Goal: Task Accomplishment & Management: Complete application form

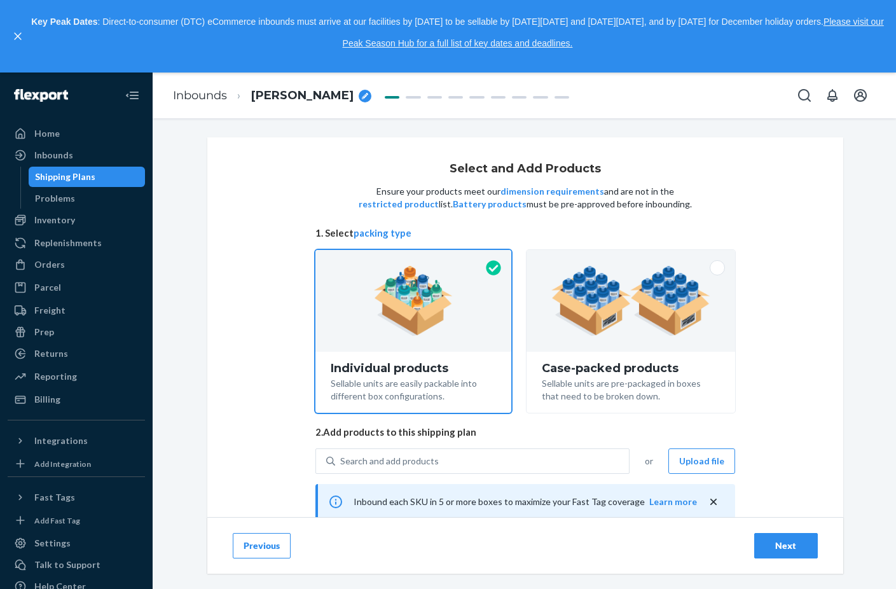
scroll to position [265, 0]
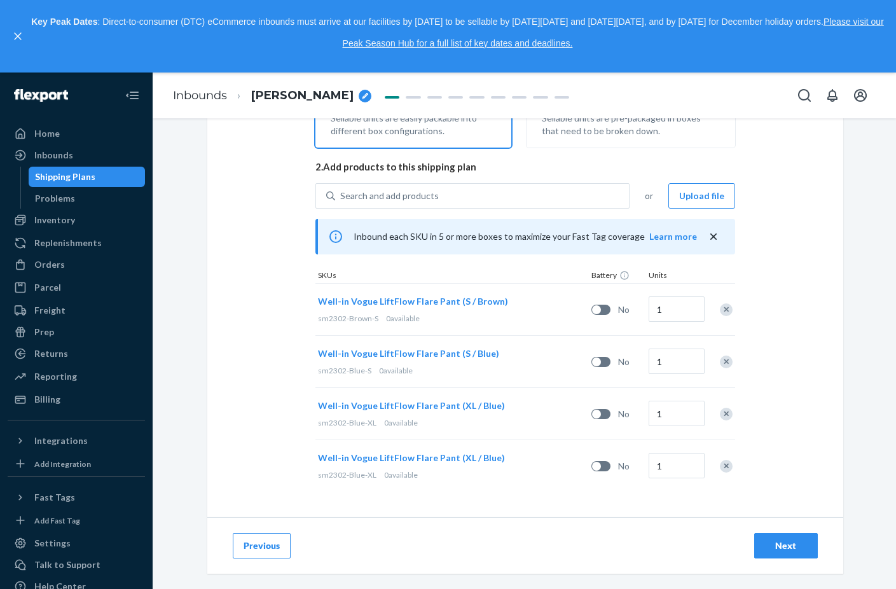
click at [182, 189] on div "Select and Add Products Ensure your products meet our dimension requirements an…" at bounding box center [524, 94] width 724 height 445
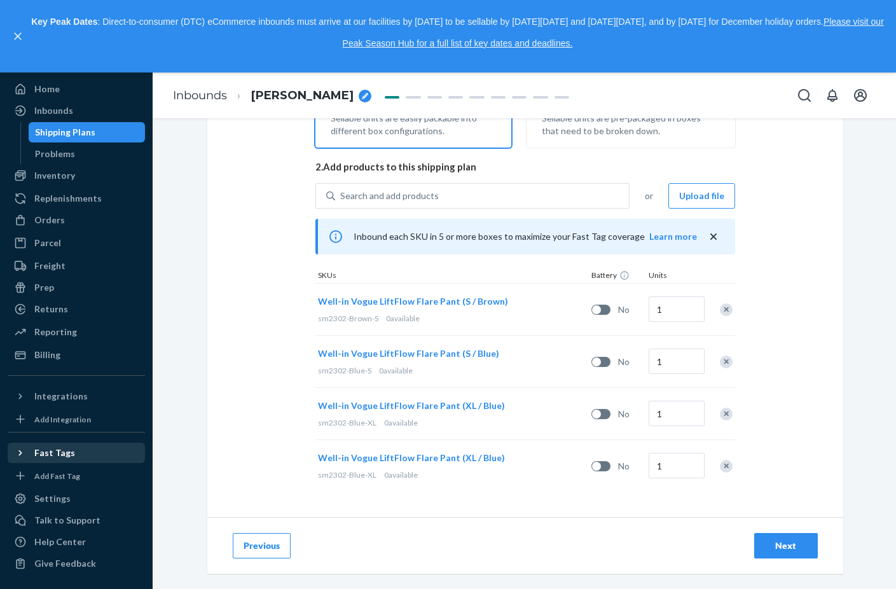
click at [66, 453] on div "Fast Tags" at bounding box center [54, 452] width 41 height 13
click at [23, 456] on icon at bounding box center [20, 452] width 13 height 13
click at [851, 95] on button "Open account menu" at bounding box center [860, 95] width 25 height 25
click at [189, 237] on div "Select and Add Products Ensure your products meet our dimension requirements an…" at bounding box center [524, 94] width 724 height 445
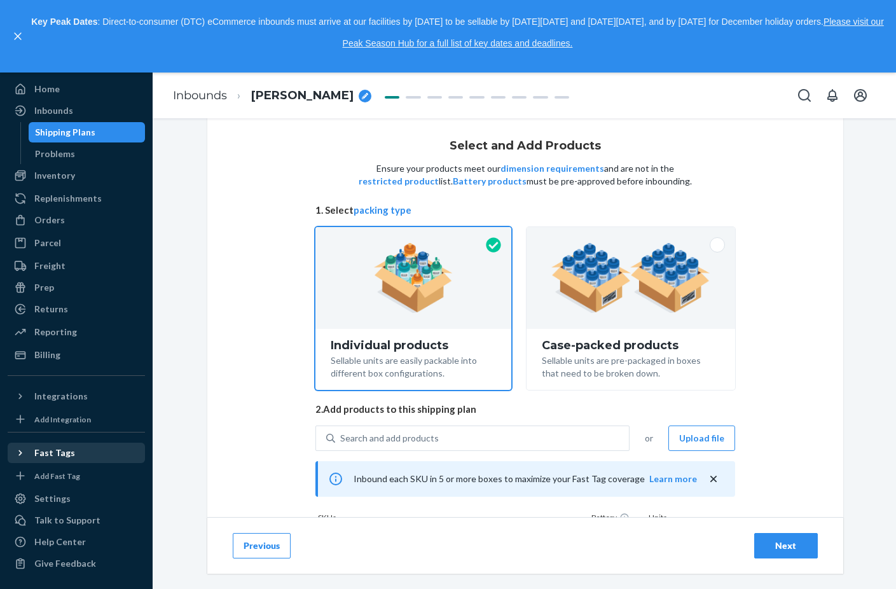
scroll to position [0, 0]
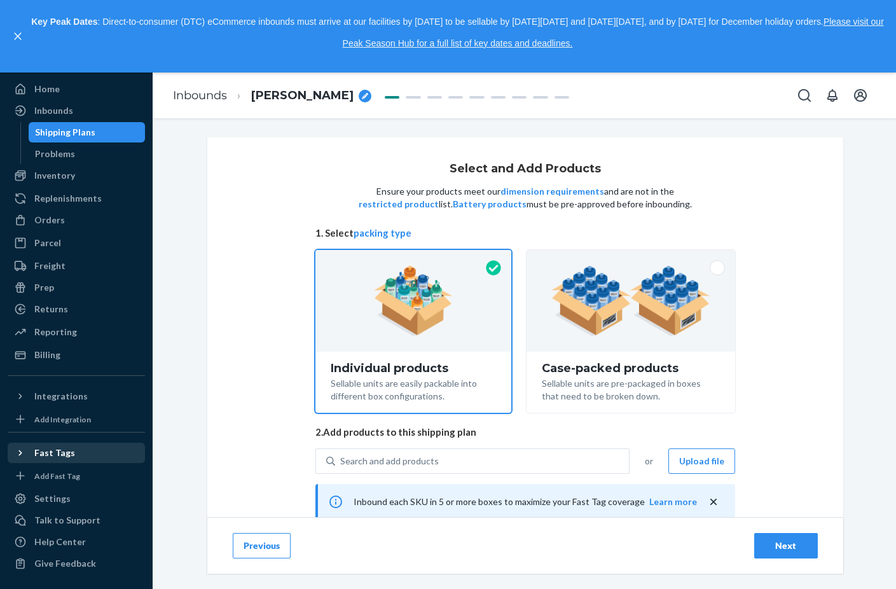
click at [97, 134] on div "Shipping Plans" at bounding box center [87, 132] width 114 height 18
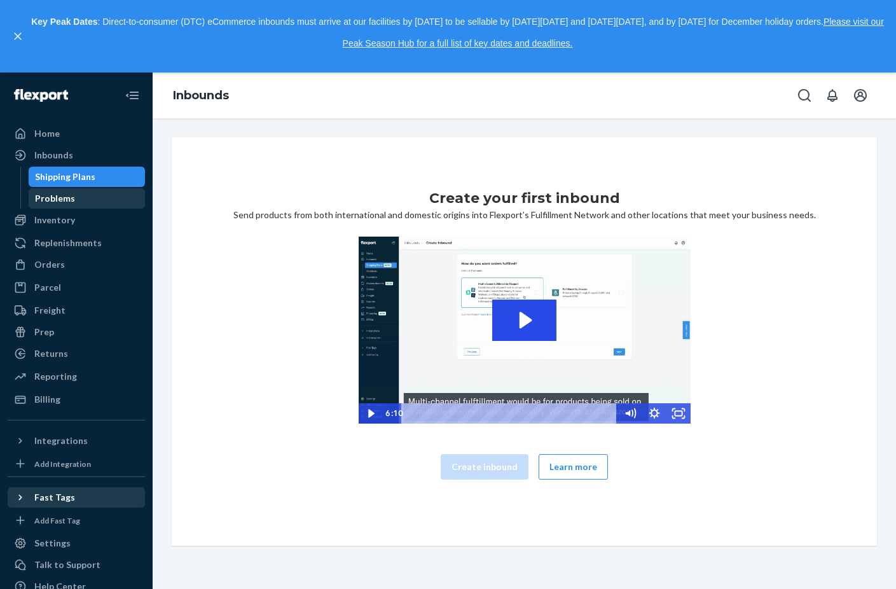
click at [74, 206] on div "Problems" at bounding box center [87, 198] width 114 height 18
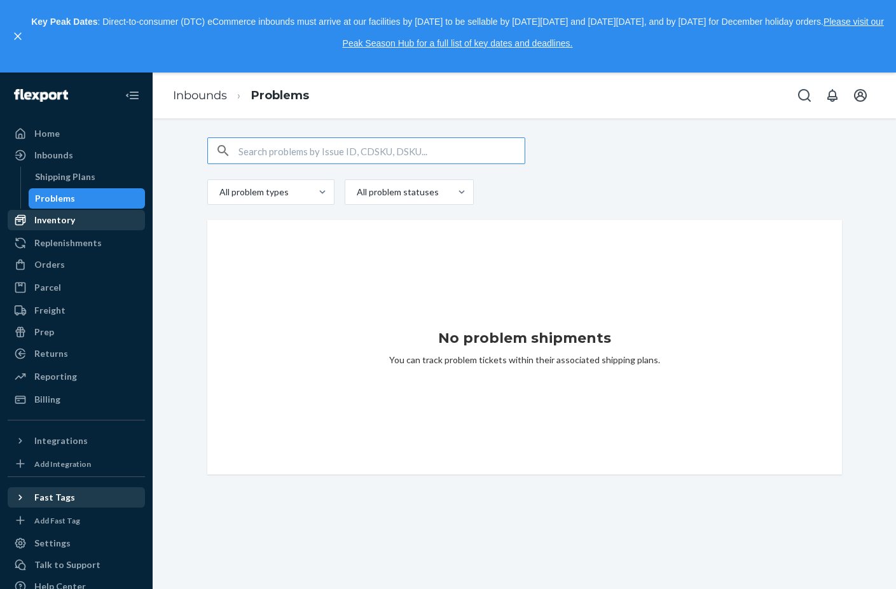
click at [58, 228] on div "Inventory" at bounding box center [76, 220] width 135 height 18
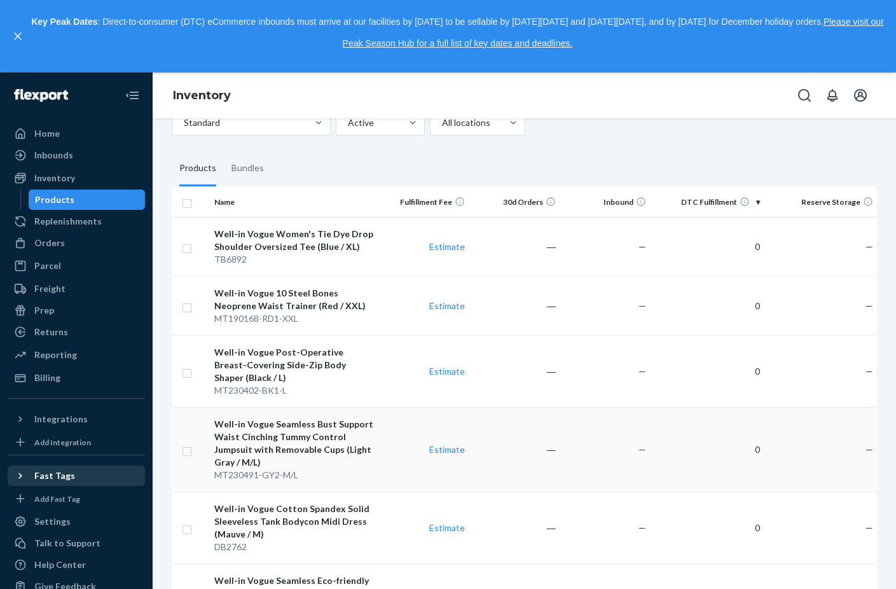
scroll to position [64, 0]
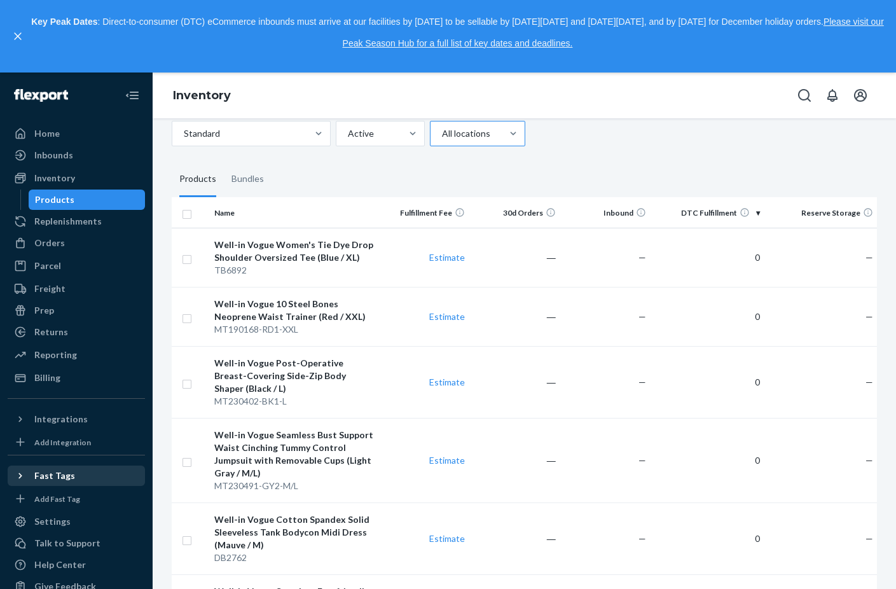
click at [487, 137] on div at bounding box center [476, 133] width 71 height 15
click at [442, 137] on input "All locations" at bounding box center [441, 133] width 1 height 13
click at [506, 189] on div "Ecom Fulfillment" at bounding box center [477, 189] width 90 height 25
click at [442, 140] on input "option Ecom Fulfillment focused, 2 of 3. 3 results available. Use Up and Down t…" at bounding box center [441, 133] width 1 height 13
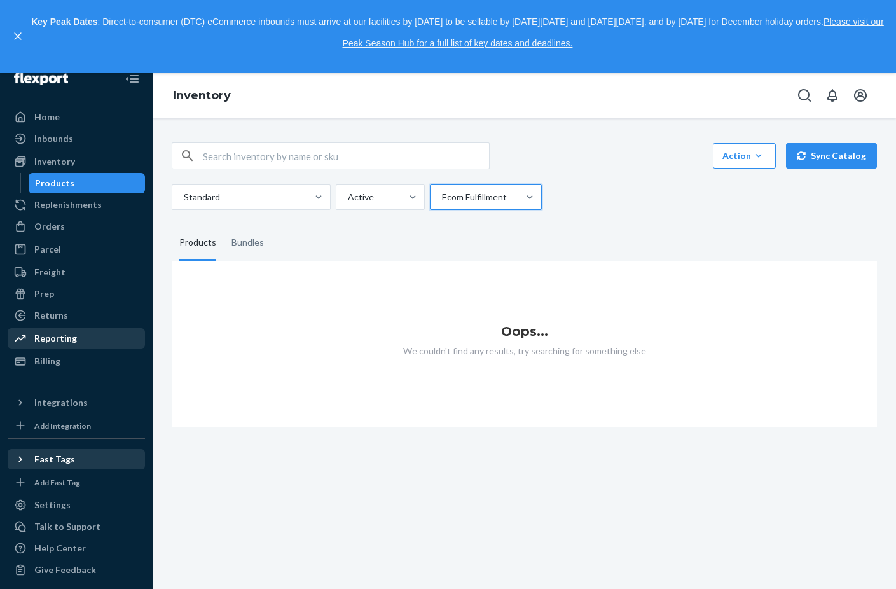
scroll to position [23, 0]
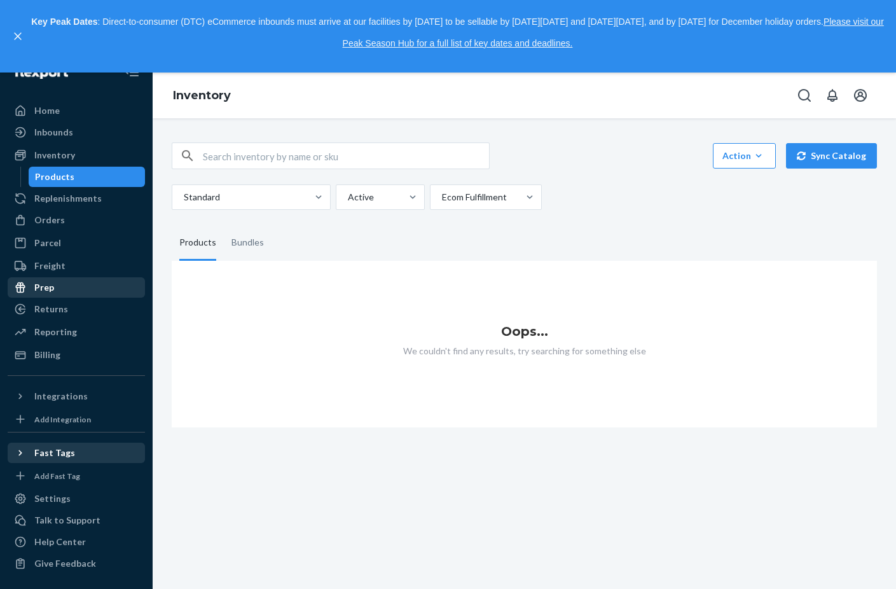
click at [67, 283] on div "Prep" at bounding box center [76, 288] width 135 height 18
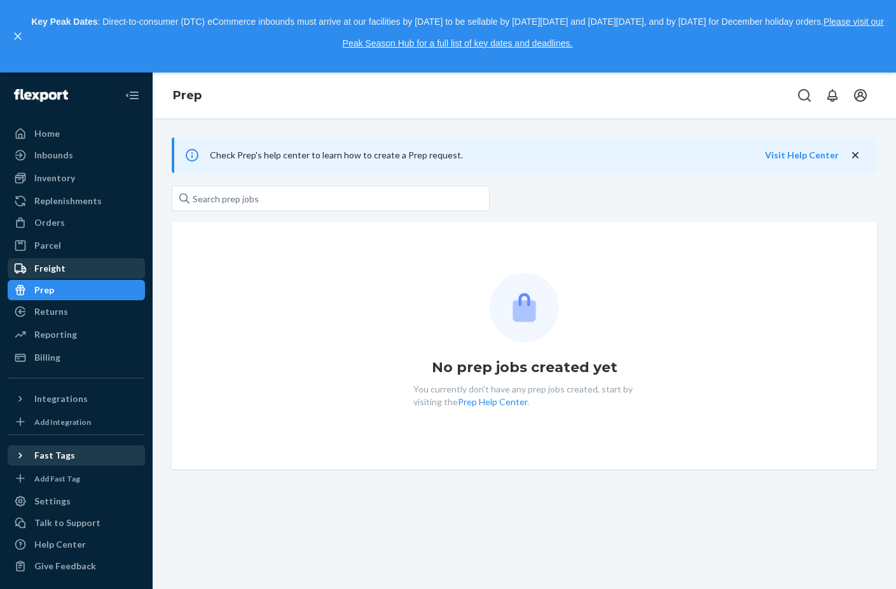
click at [79, 259] on div "Freight" at bounding box center [76, 268] width 135 height 18
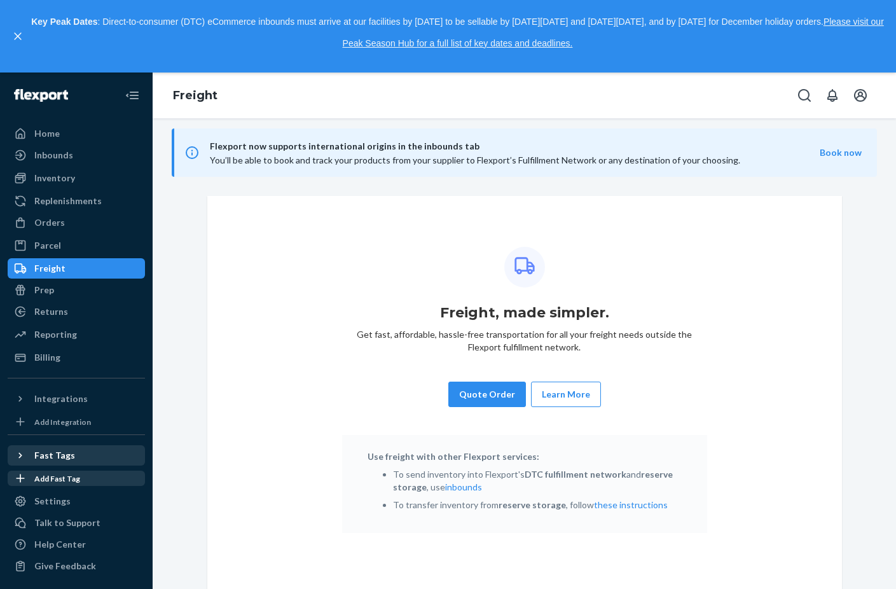
scroll to position [3, 0]
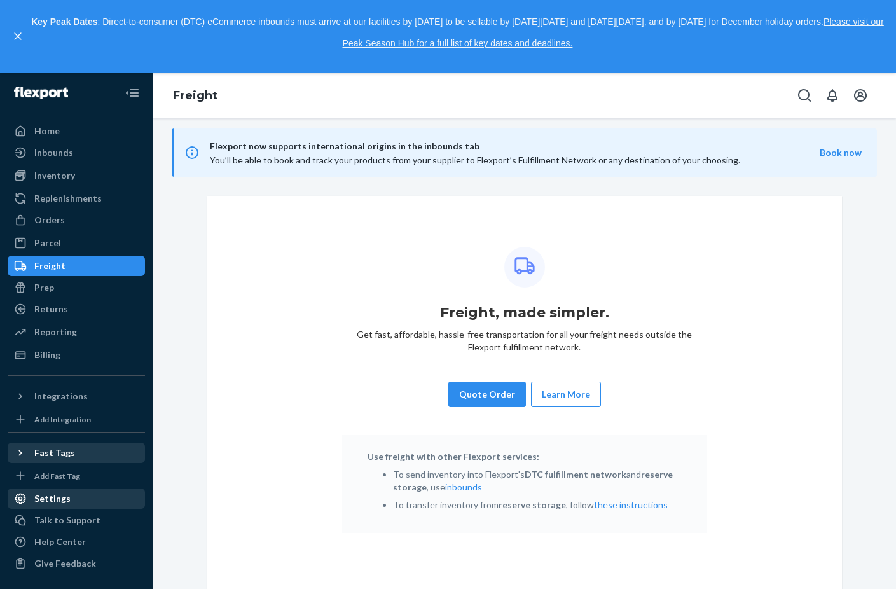
click at [72, 497] on div "Settings" at bounding box center [76, 499] width 135 height 18
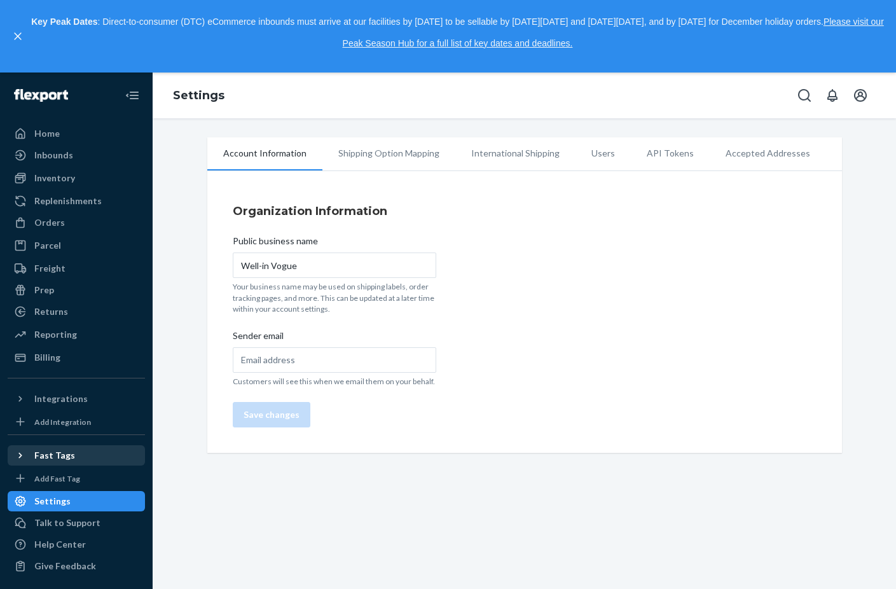
click at [390, 158] on li "Shipping Option Mapping" at bounding box center [388, 153] width 133 height 32
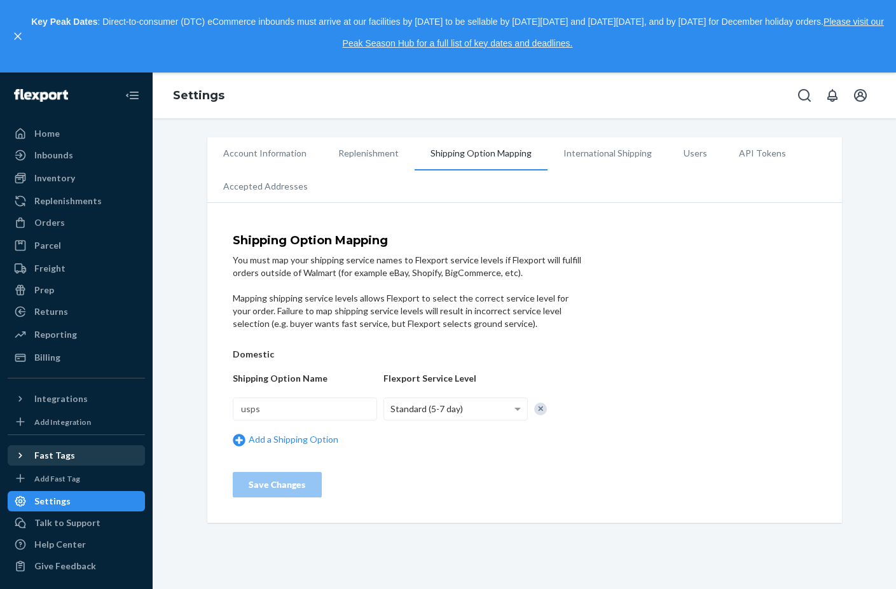
click at [252, 158] on li "Account Information" at bounding box center [264, 153] width 115 height 32
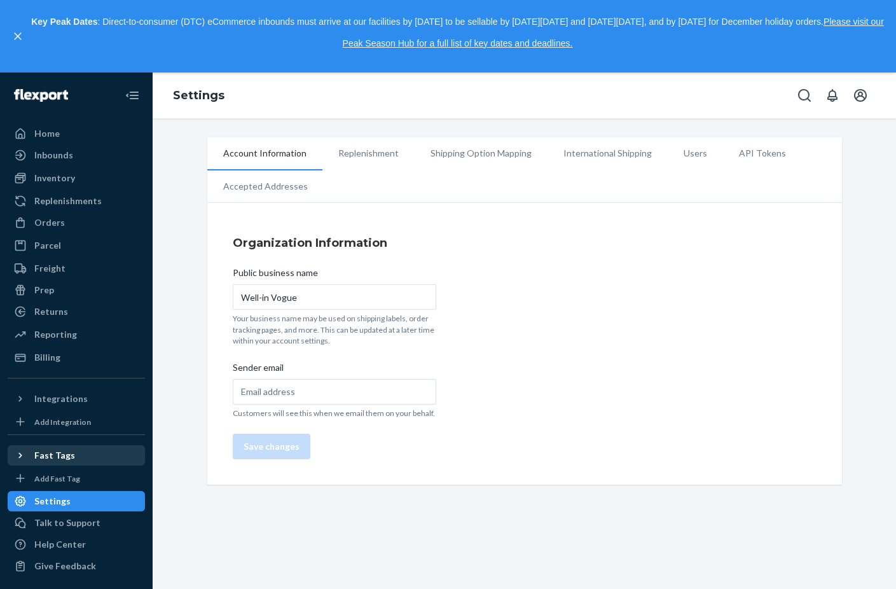
click at [672, 160] on li "Users" at bounding box center [695, 153] width 55 height 32
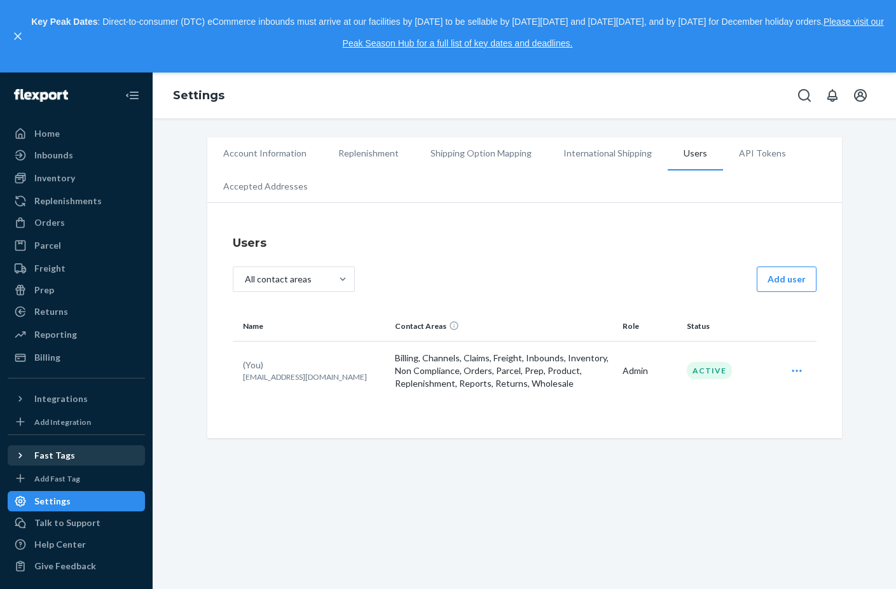
click at [745, 154] on li "API Tokens" at bounding box center [762, 153] width 79 height 32
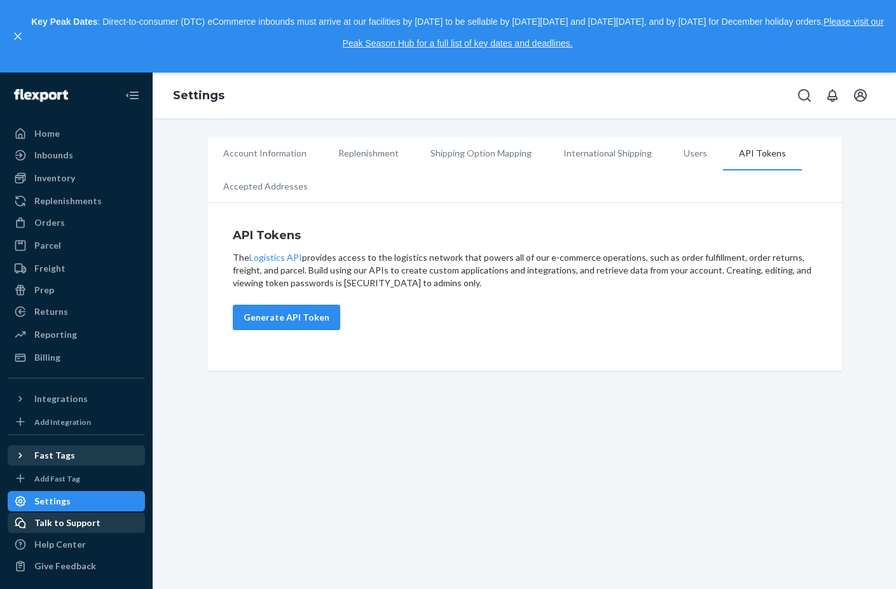
click at [52, 518] on div "Talk to Support" at bounding box center [67, 522] width 66 height 13
click at [55, 549] on div "Help Center" at bounding box center [60, 544] width 52 height 13
click at [70, 259] on div "Freight" at bounding box center [76, 268] width 135 height 18
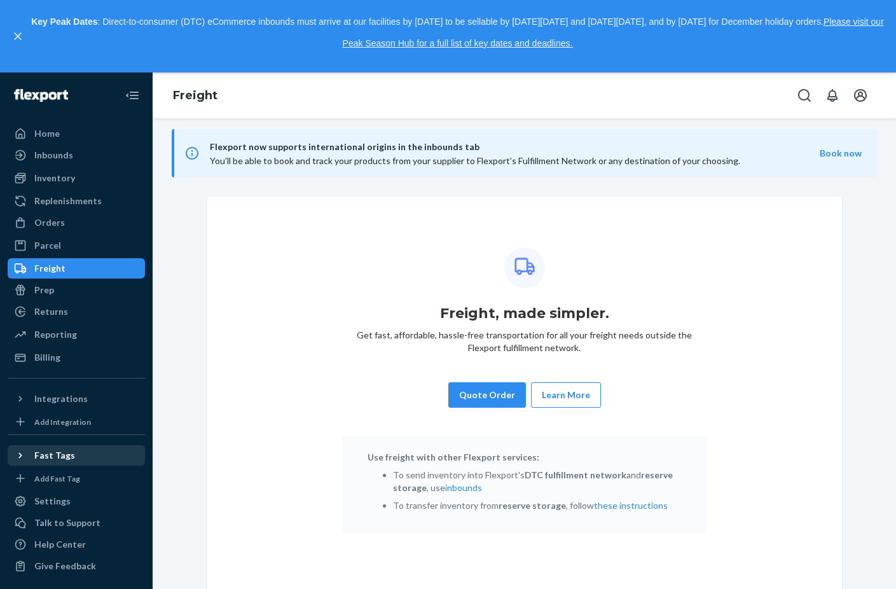
scroll to position [9, 0]
click at [58, 153] on div "Inbounds" at bounding box center [53, 155] width 39 height 13
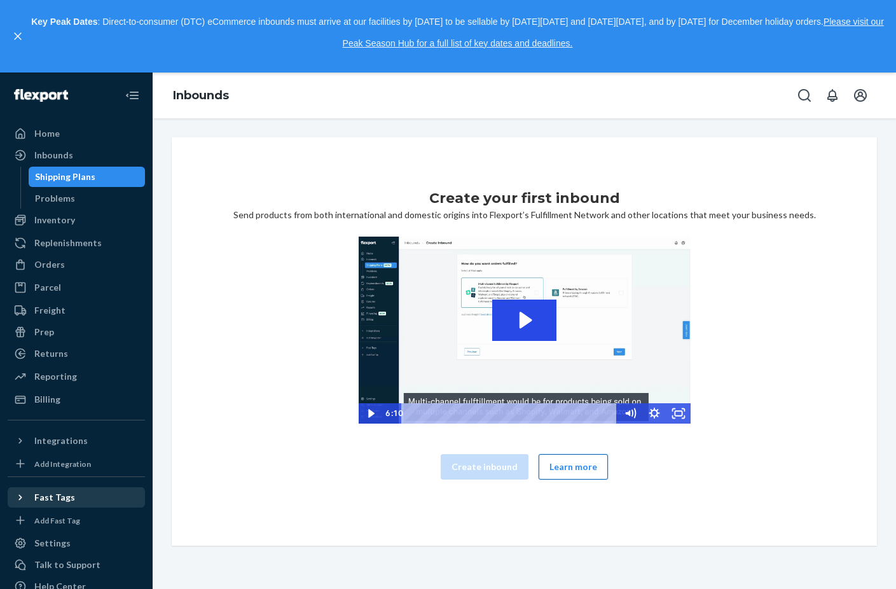
click at [564, 478] on button "Learn more" at bounding box center [573, 466] width 69 height 25
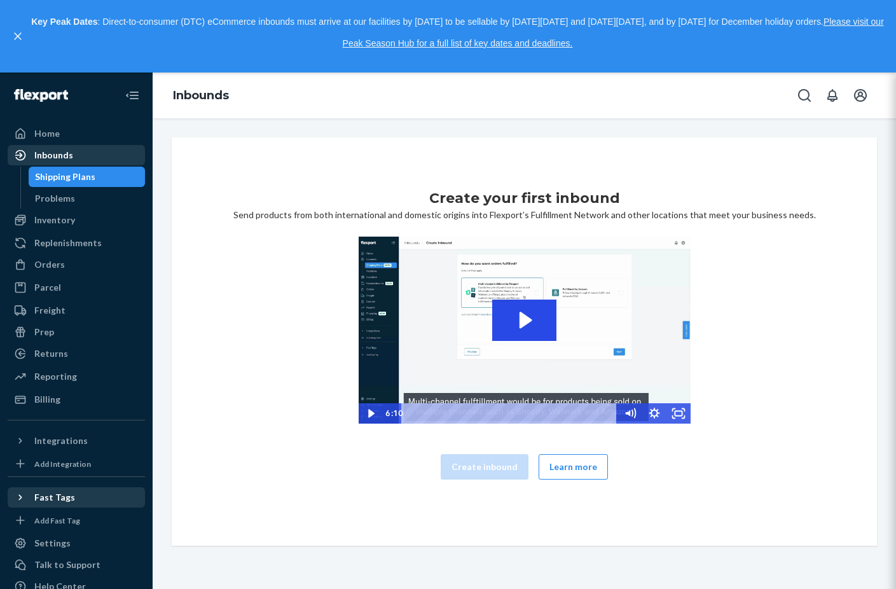
click at [59, 146] on div "Inbounds" at bounding box center [76, 155] width 135 height 18
click at [63, 195] on div "Problems" at bounding box center [55, 198] width 40 height 13
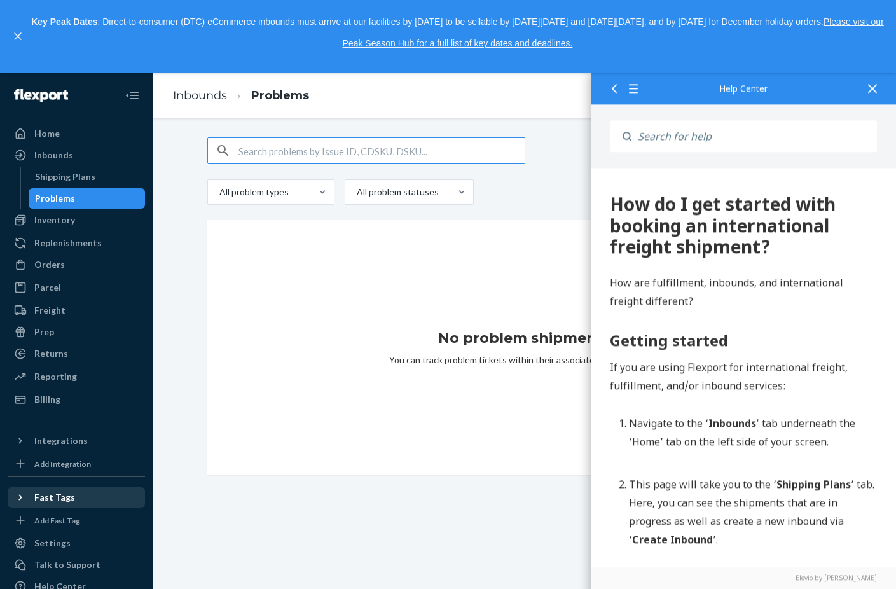
click at [872, 85] on icon at bounding box center [872, 88] width 9 height 9
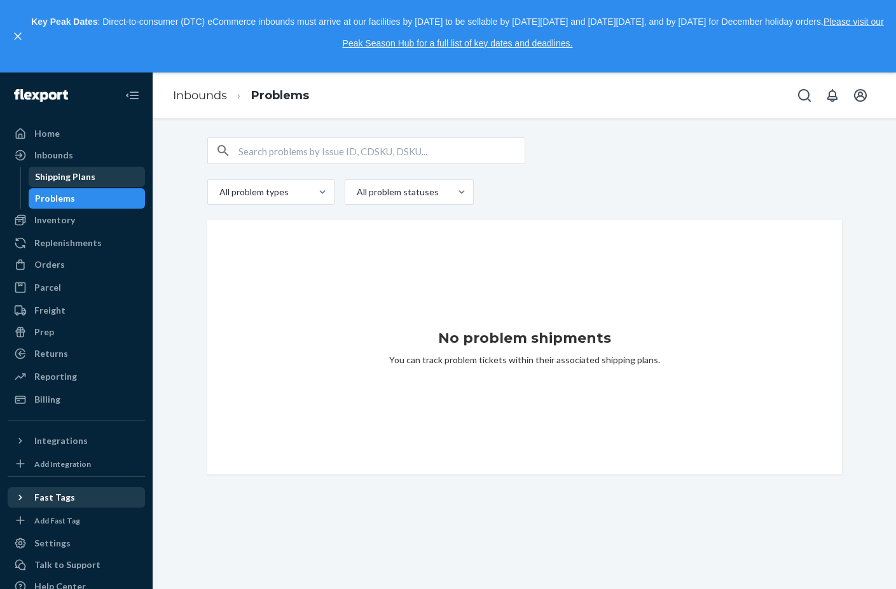
click at [70, 170] on div "Shipping Plans" at bounding box center [65, 176] width 60 height 13
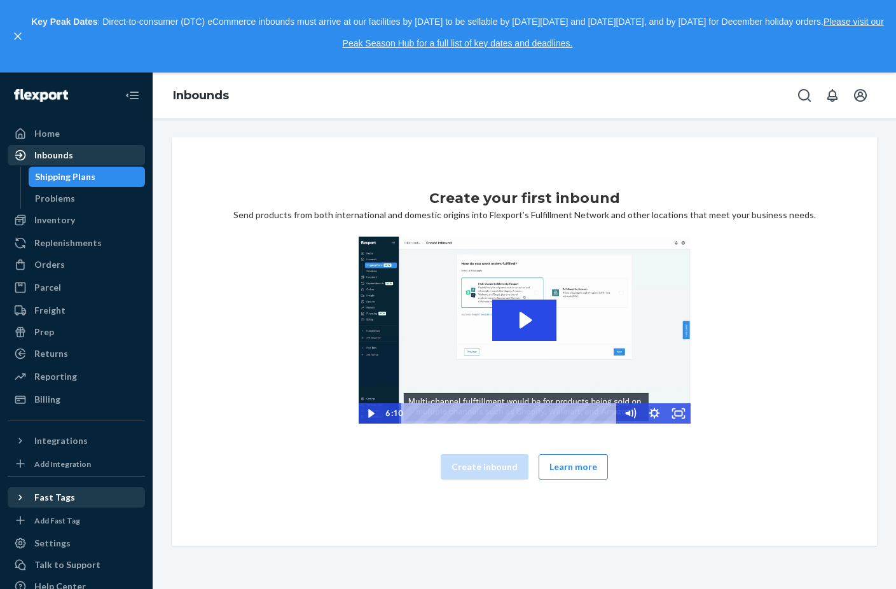
click at [69, 154] on div "Inbounds" at bounding box center [53, 155] width 39 height 13
click at [81, 238] on div "Replenishments" at bounding box center [67, 243] width 67 height 13
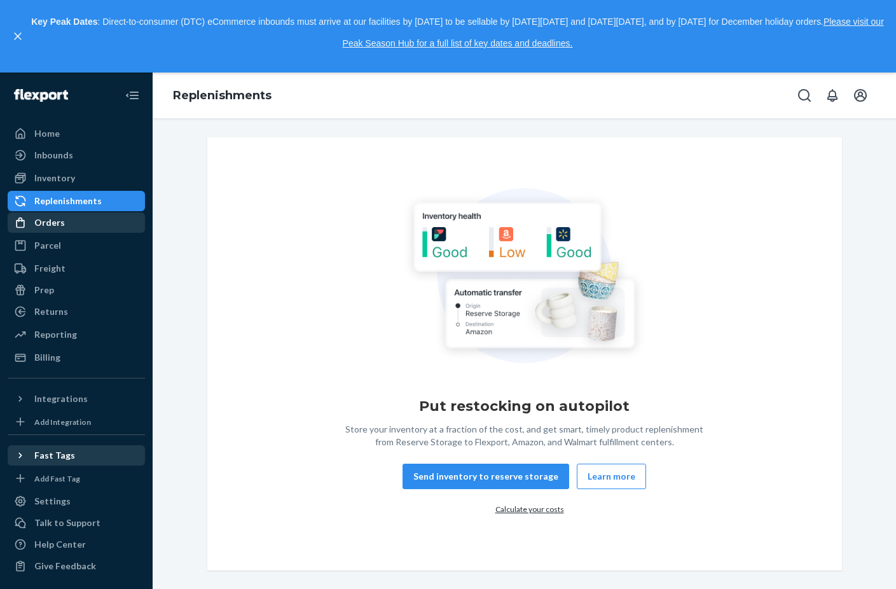
click at [62, 226] on div "Orders" at bounding box center [49, 222] width 31 height 13
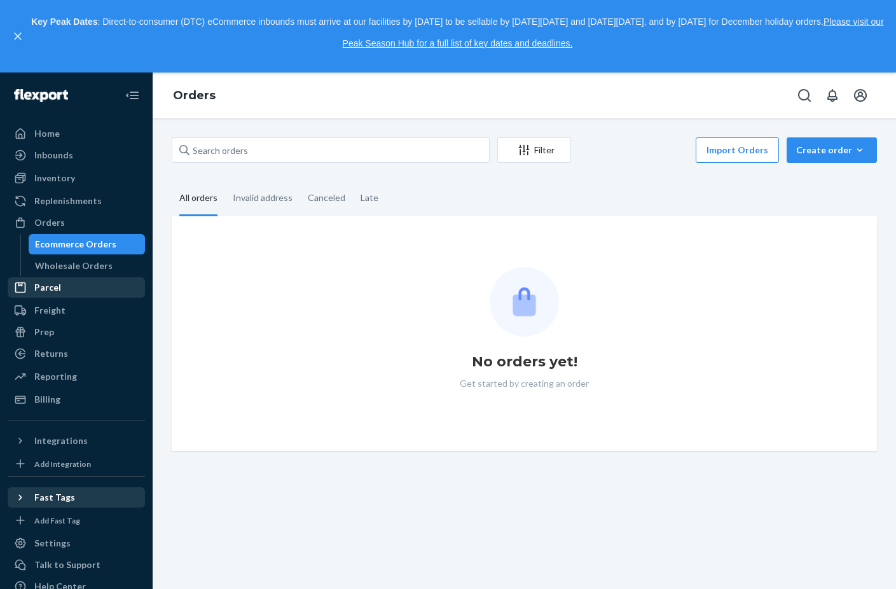
click at [62, 280] on div "Parcel" at bounding box center [76, 288] width 135 height 18
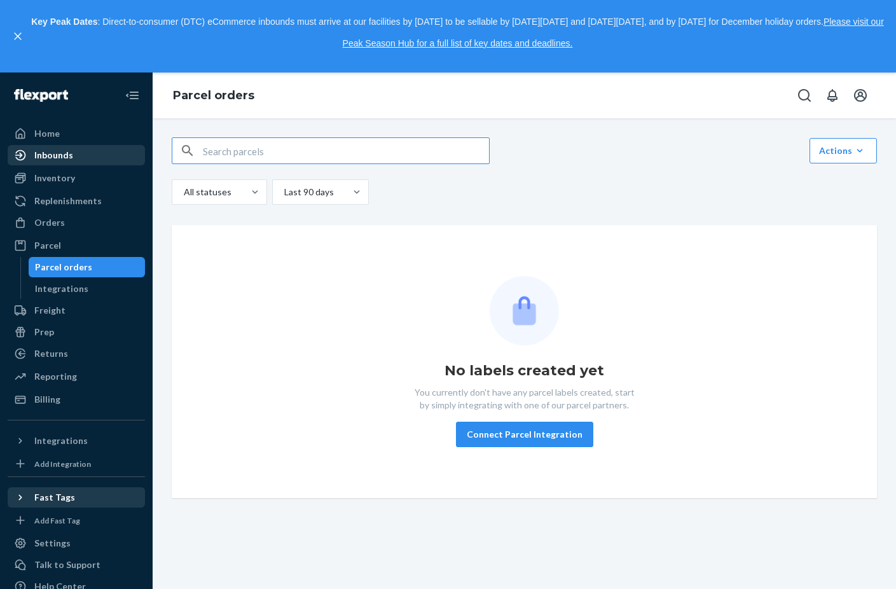
click at [78, 151] on div "Inbounds" at bounding box center [76, 155] width 135 height 18
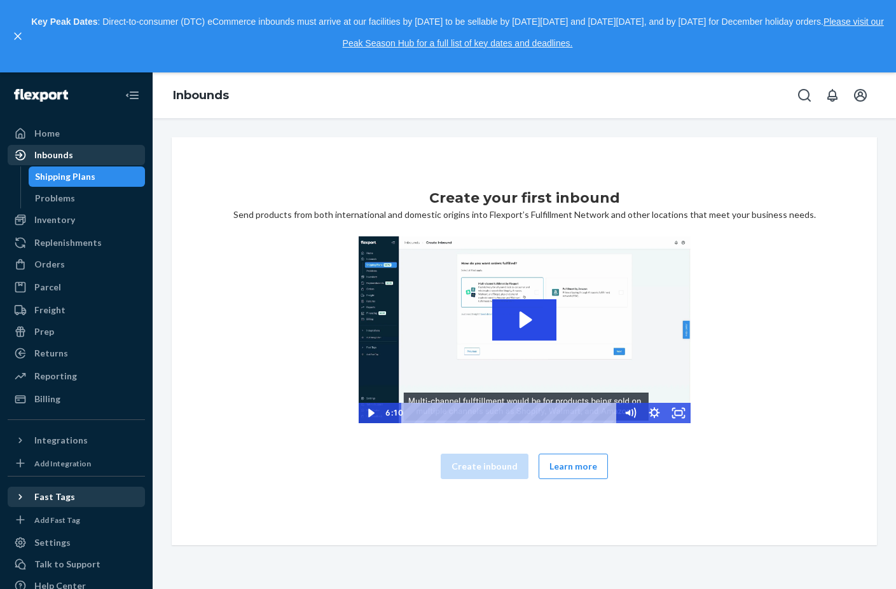
click at [59, 160] on div "Inbounds" at bounding box center [53, 155] width 39 height 13
click at [58, 221] on div "Inventory" at bounding box center [54, 220] width 41 height 13
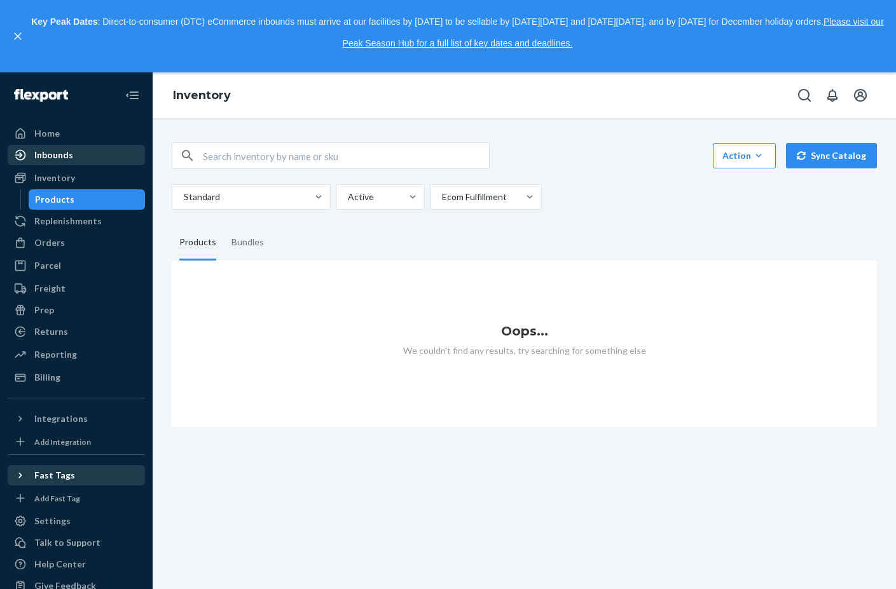
click at [40, 162] on div "Inbounds" at bounding box center [76, 155] width 135 height 18
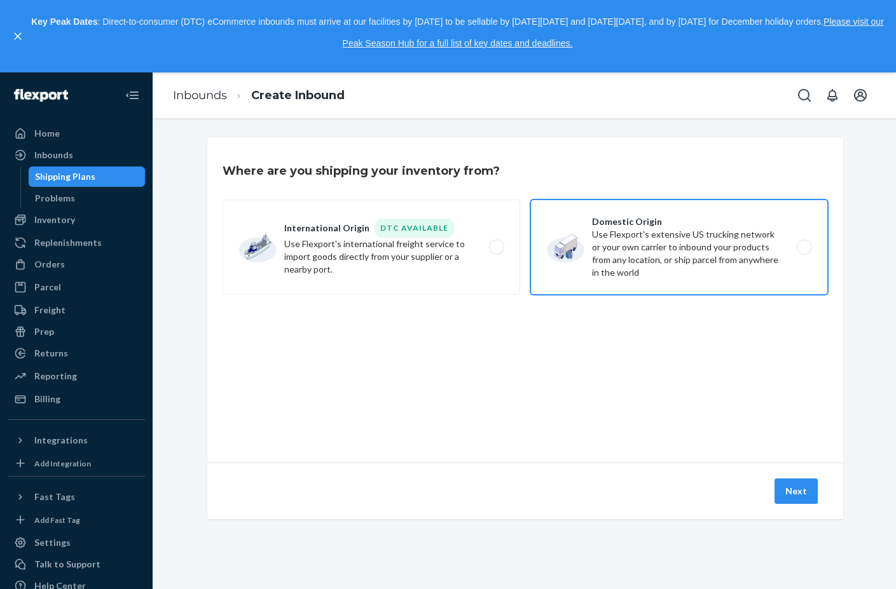
click at [651, 252] on label "Domestic Origin Use Flexport’s extensive US trucking network or your own carrie…" at bounding box center [679, 247] width 298 height 95
click at [804, 252] on input "Domestic Origin Use Flexport’s extensive US trucking network or your own carrie…" at bounding box center [808, 248] width 8 height 8
radio input "true"
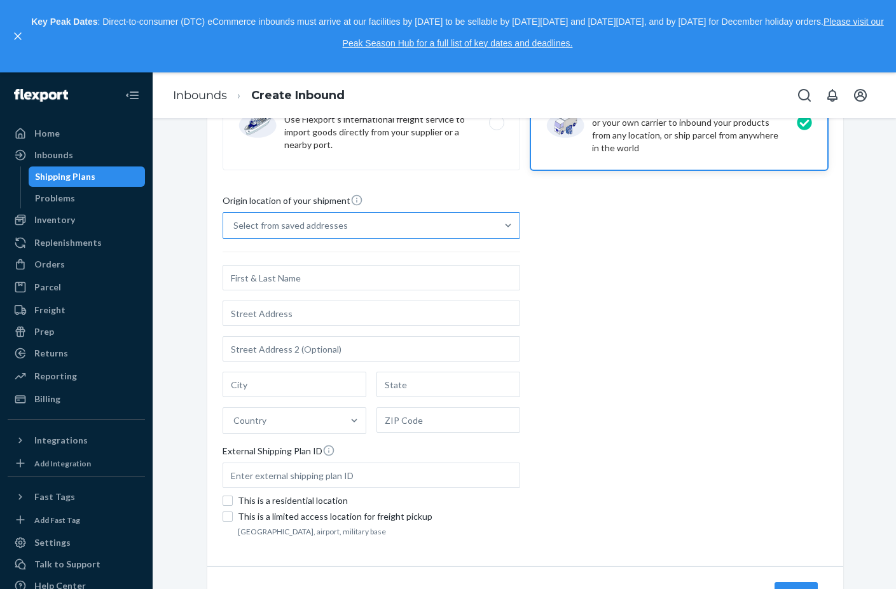
scroll to position [127, 0]
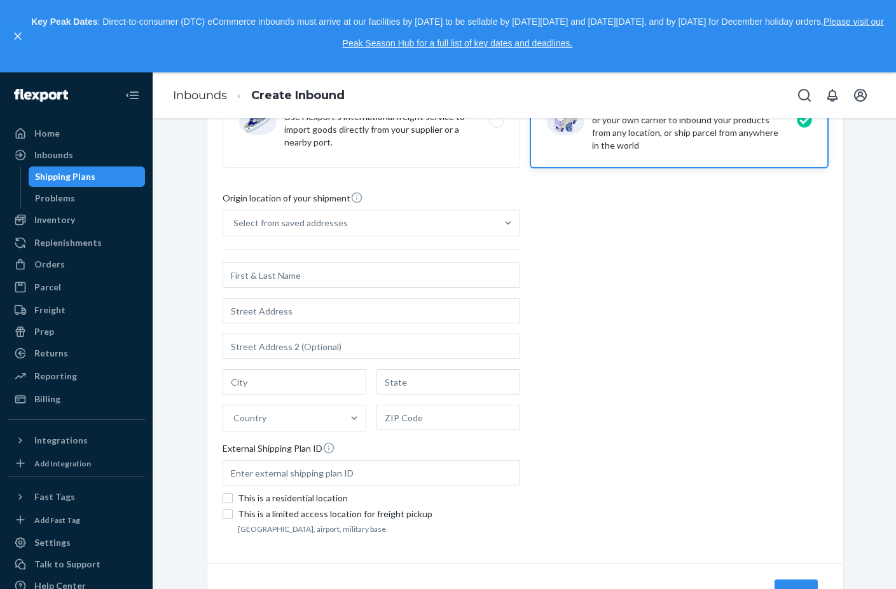
click at [443, 275] on input "text" at bounding box center [372, 275] width 298 height 25
type input "[PERSON_NAME]"
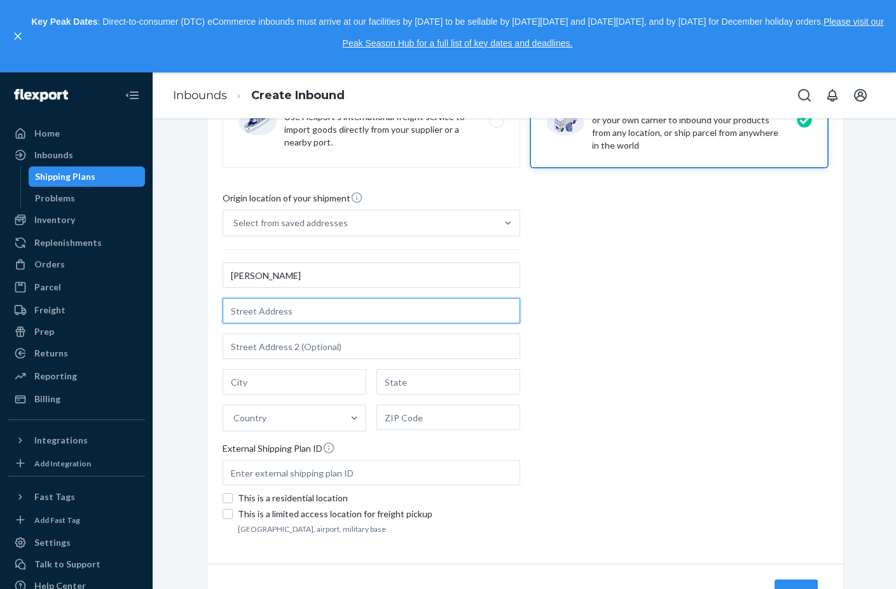
click at [262, 308] on input "text" at bounding box center [372, 310] width 298 height 25
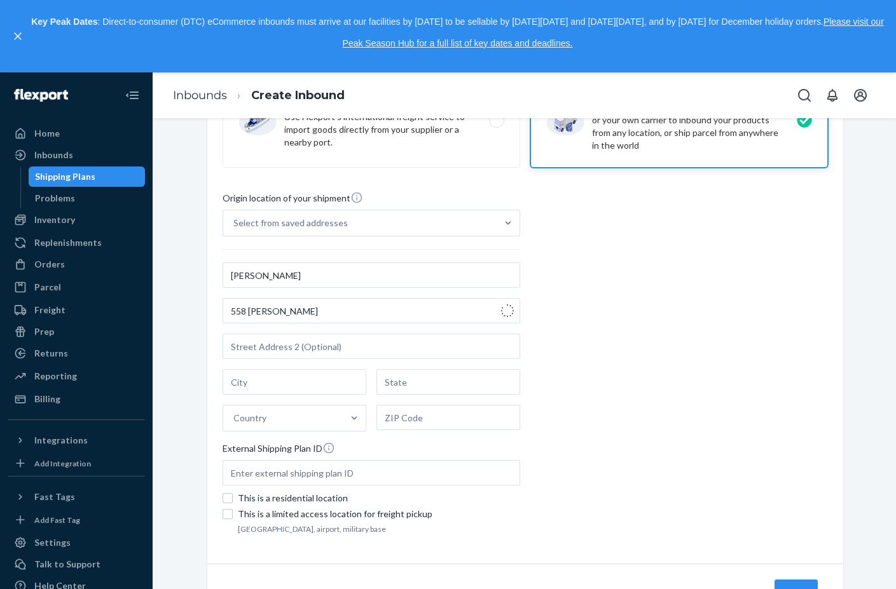
type input "[STREET_ADDRESS][PERSON_NAME]"
type input "Slippery Rock"
type input "PA"
type input "16057"
click at [274, 499] on div "This is a residential location" at bounding box center [379, 498] width 282 height 13
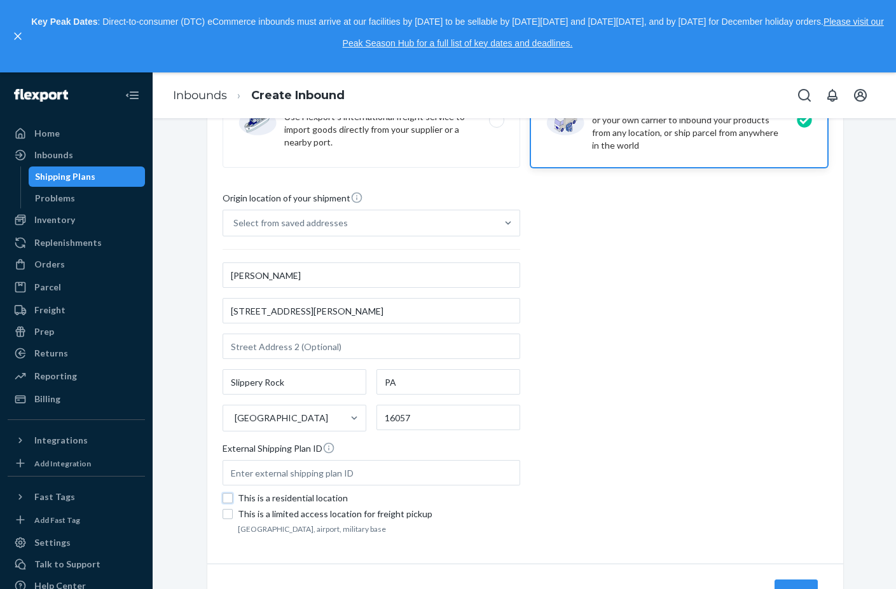
click at [233, 499] on input "This is a residential location" at bounding box center [228, 498] width 10 height 10
checkbox input "true"
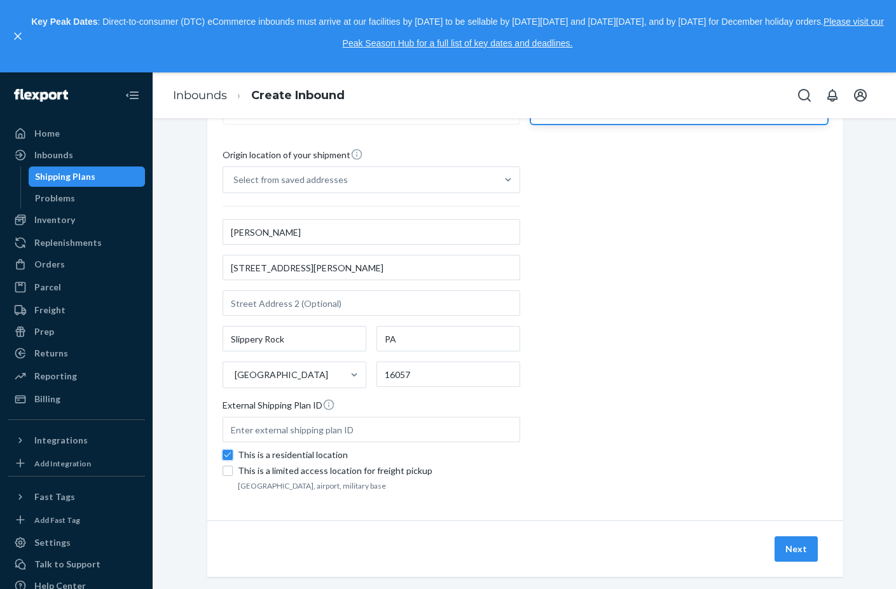
scroll to position [188, 0]
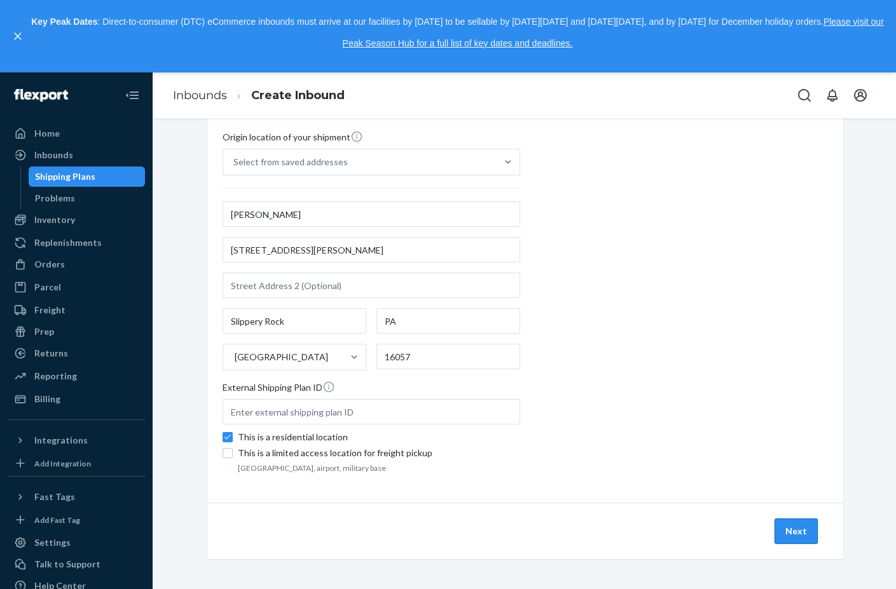
click at [808, 532] on button "Next" at bounding box center [796, 531] width 43 height 25
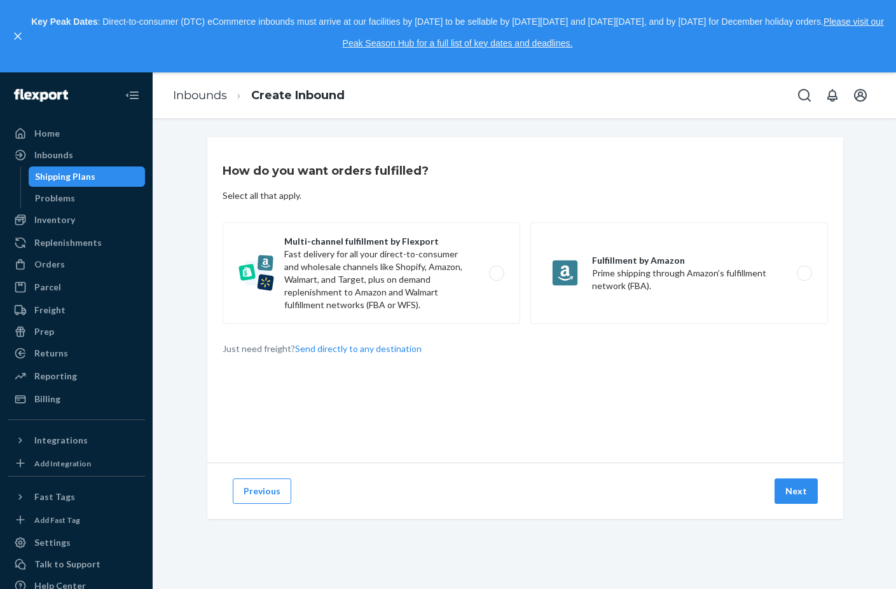
click at [321, 209] on div "How do you want orders fulfilled? Select all that apply. Multi-channel fulfillm…" at bounding box center [525, 300] width 636 height 326
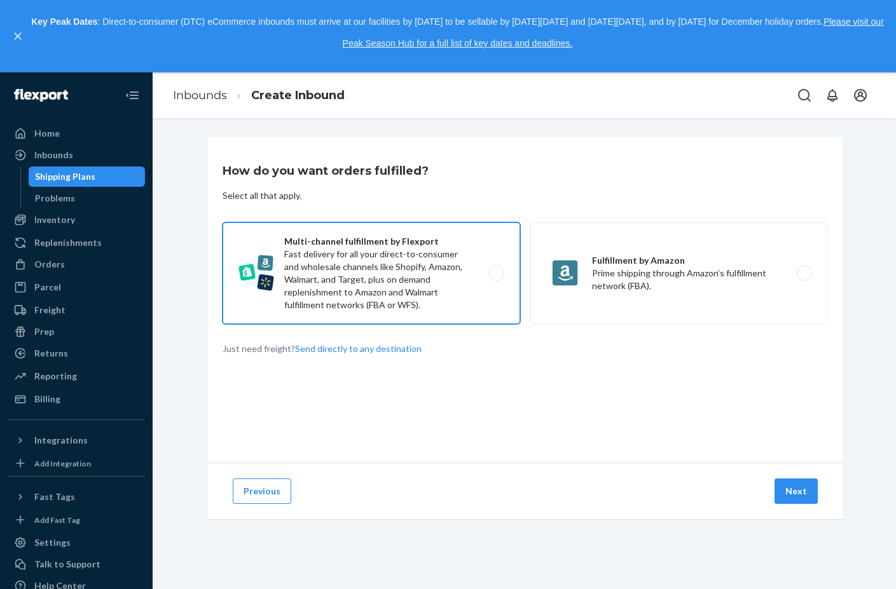
click at [332, 263] on label "Multi-channel fulfillment by Flexport Fast delivery for all your direct-to-cons…" at bounding box center [372, 274] width 298 height 102
click at [496, 270] on input "Multi-channel fulfillment by Flexport Fast delivery for all your direct-to-cons…" at bounding box center [500, 274] width 8 height 8
radio input "true"
click at [783, 501] on button "Next" at bounding box center [796, 491] width 43 height 25
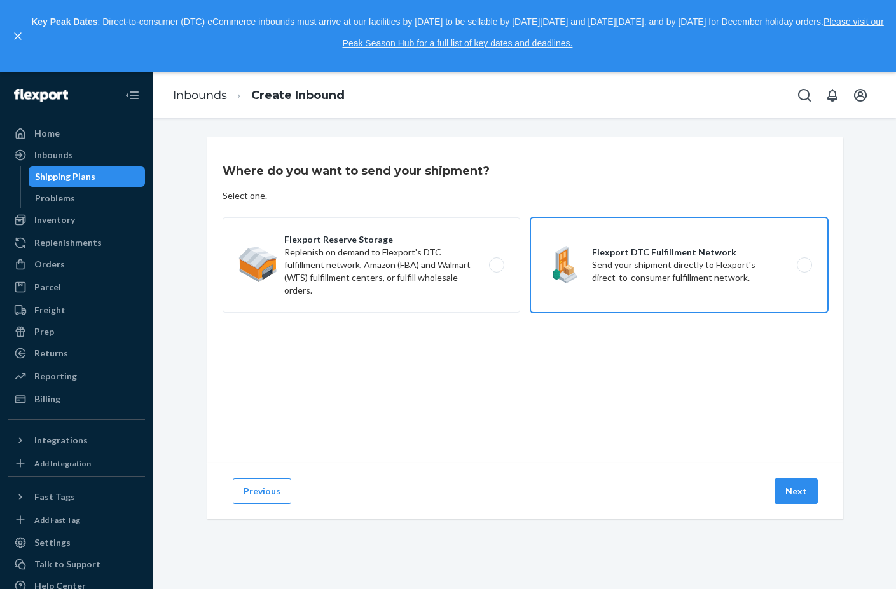
click at [696, 286] on label "Flexport DTC Fulfillment Network Send your shipment directly to Flexport's dire…" at bounding box center [679, 264] width 298 height 95
click at [804, 270] on input "Flexport DTC Fulfillment Network Send your shipment directly to Flexport's dire…" at bounding box center [808, 265] width 8 height 8
radio input "true"
click at [794, 497] on button "Next" at bounding box center [796, 491] width 43 height 25
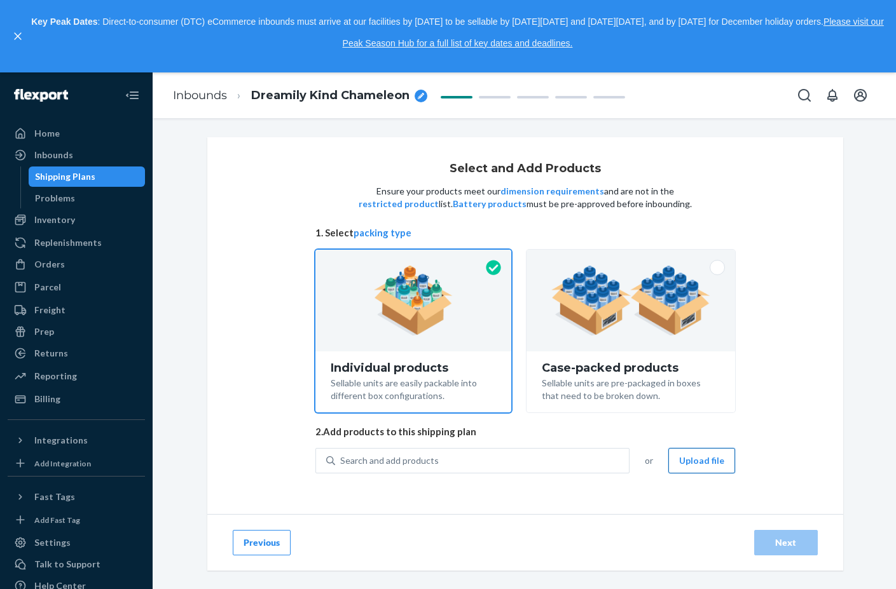
click at [710, 464] on button "Upload file" at bounding box center [701, 460] width 67 height 25
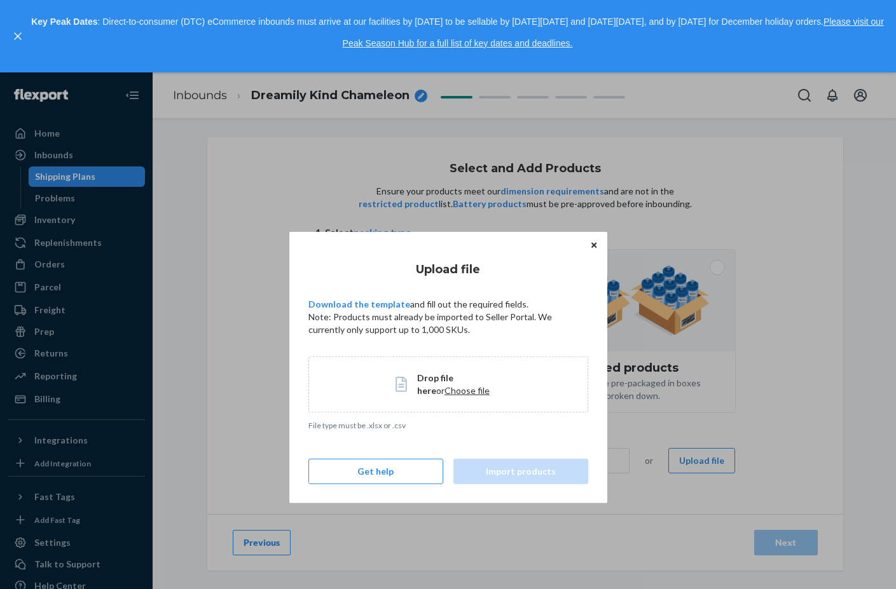
click at [444, 392] on span "Choose file" at bounding box center [466, 390] width 45 height 11
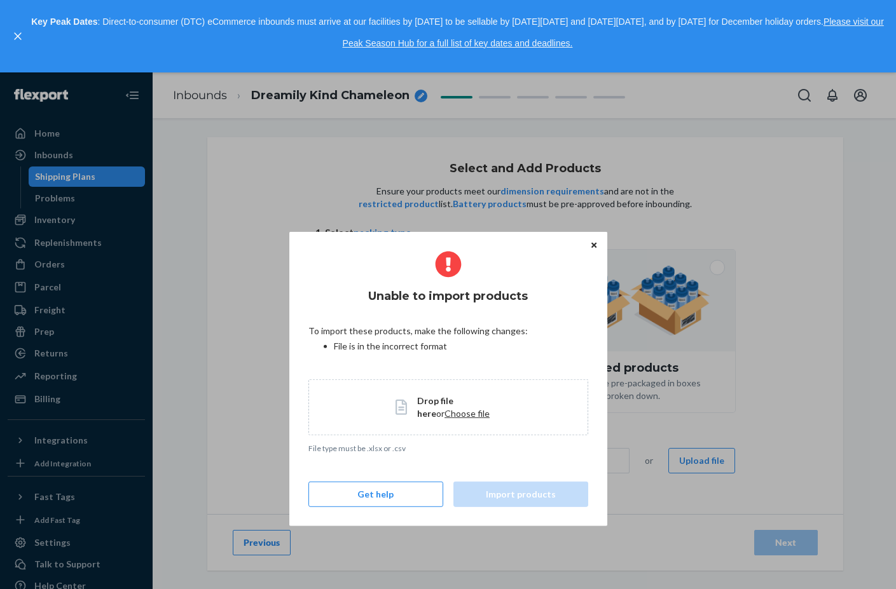
click at [444, 415] on span "Choose file" at bounding box center [466, 413] width 45 height 11
click at [444, 414] on span "Choose file" at bounding box center [466, 413] width 45 height 11
click at [394, 500] on button "Get help" at bounding box center [375, 493] width 135 height 25
click at [405, 488] on button "Get help" at bounding box center [375, 493] width 135 height 25
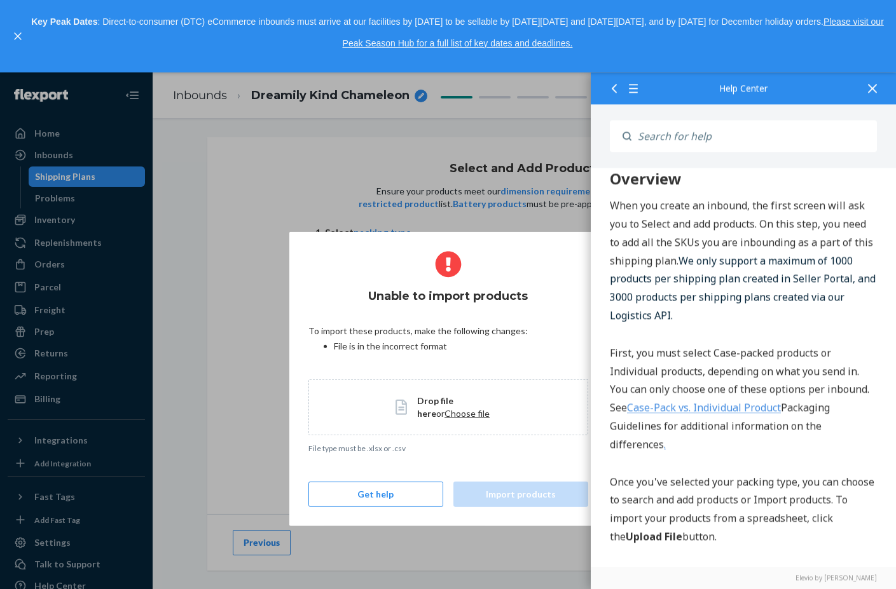
scroll to position [127, 0]
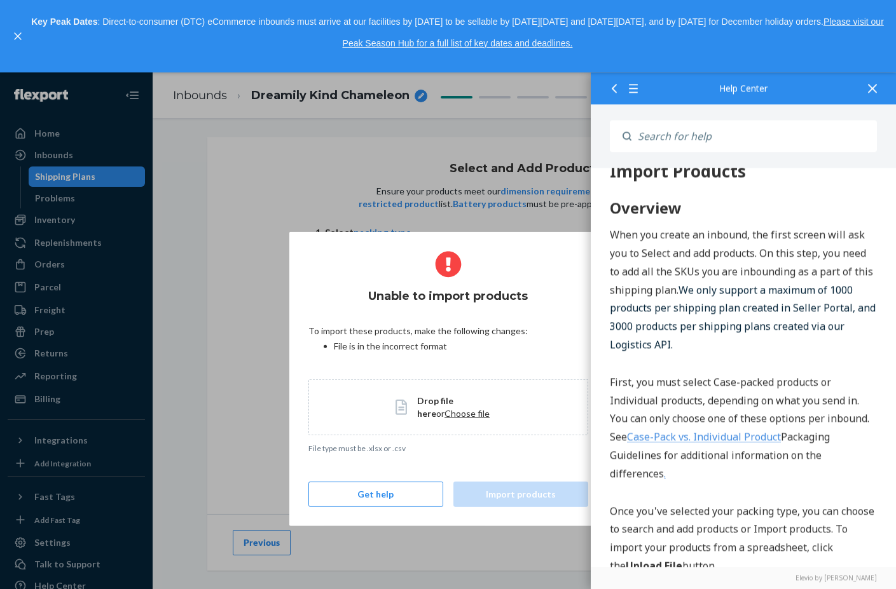
click at [873, 88] on icon at bounding box center [872, 88] width 9 height 9
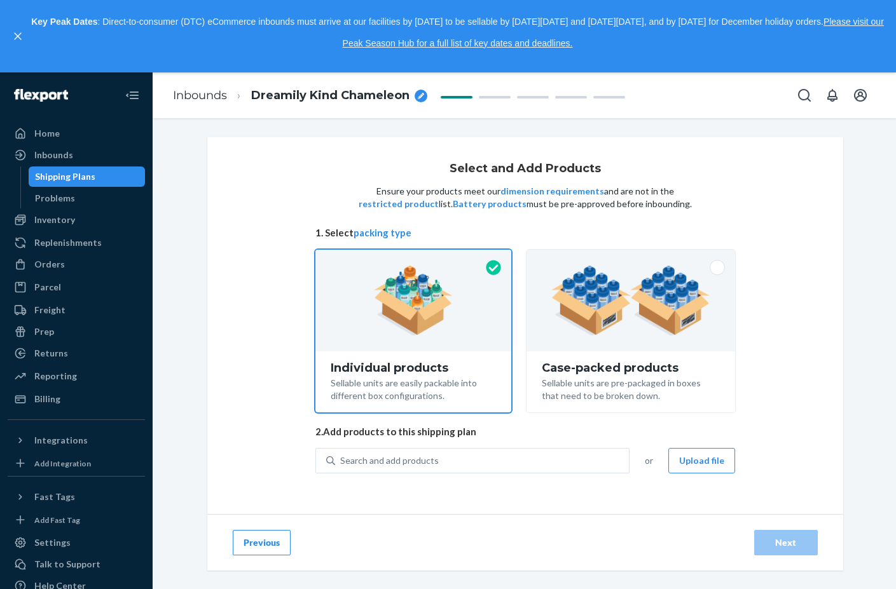
click at [369, 337] on div at bounding box center [413, 301] width 196 height 102
click at [409, 258] on input "Individual products Sellable units are easily packable into different box confi…" at bounding box center [413, 254] width 8 height 8
click at [684, 460] on p "First, you must select Case-packed products or Individual products, depending o…" at bounding box center [743, 428] width 267 height 110
click at [690, 460] on p "First, you must select Case-packed products or Individual products, depending o…" at bounding box center [743, 428] width 267 height 110
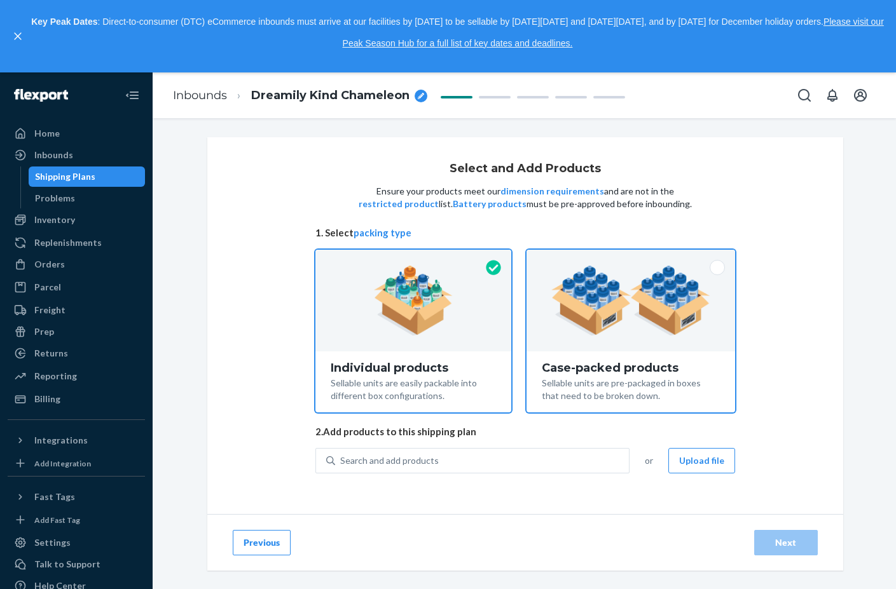
click at [586, 301] on img at bounding box center [630, 301] width 158 height 70
click at [626, 258] on input "Case-packed products Sellable units are pre-packaged in boxes that need to be b…" at bounding box center [630, 254] width 8 height 8
radio input "true"
click at [347, 305] on div at bounding box center [413, 301] width 196 height 102
click at [409, 258] on input "Individual products Sellable units are easily packable into different box confi…" at bounding box center [413, 254] width 8 height 8
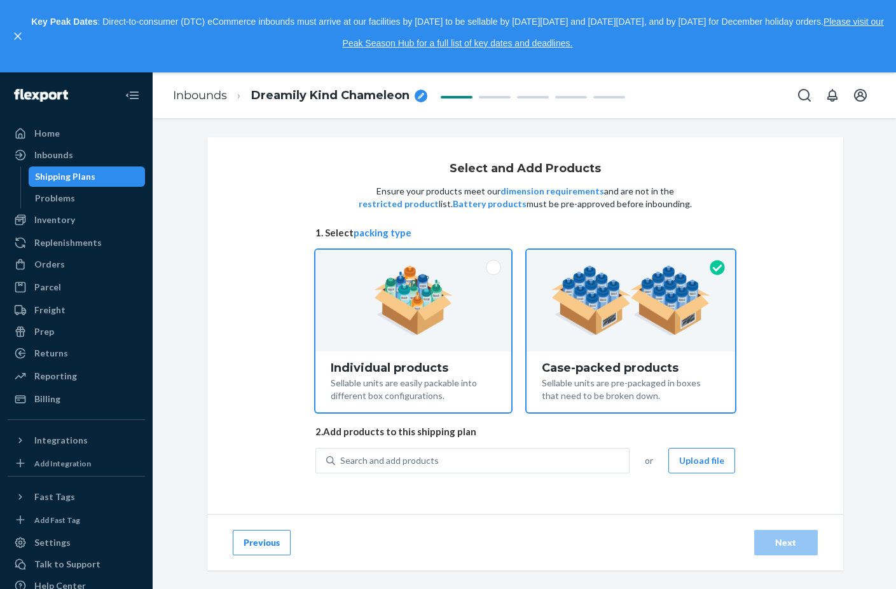
radio input "true"
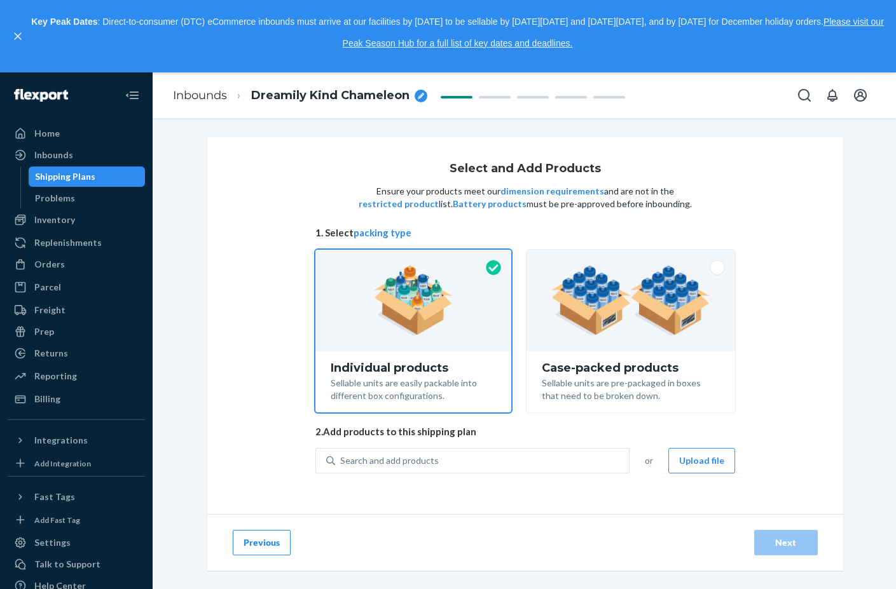
click at [691, 463] on p "If you are using Microsoft Excel, you can save the file and upload directly. Yo…" at bounding box center [743, 479] width 267 height 55
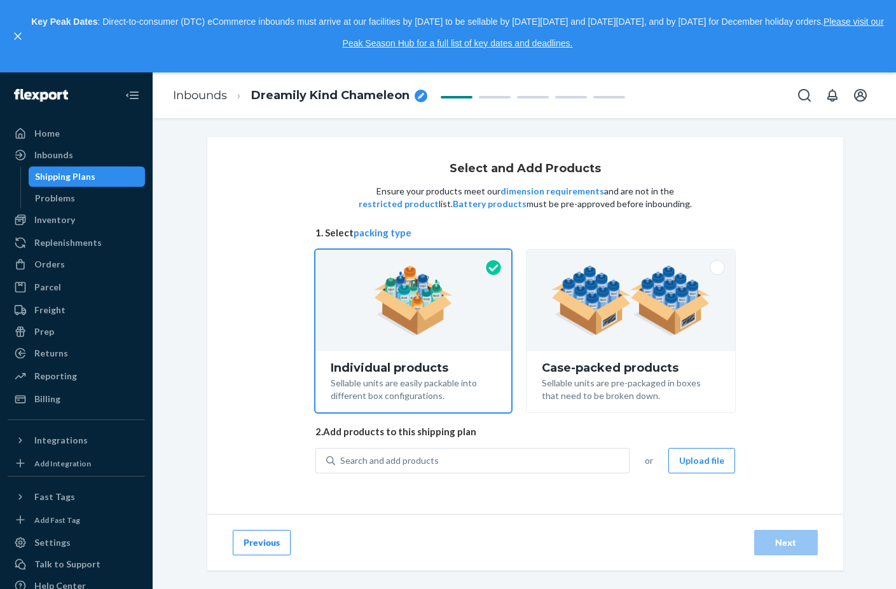
click at [387, 237] on button "packing type" at bounding box center [383, 232] width 58 height 13
click at [704, 462] on button "Upload file" at bounding box center [701, 460] width 67 height 25
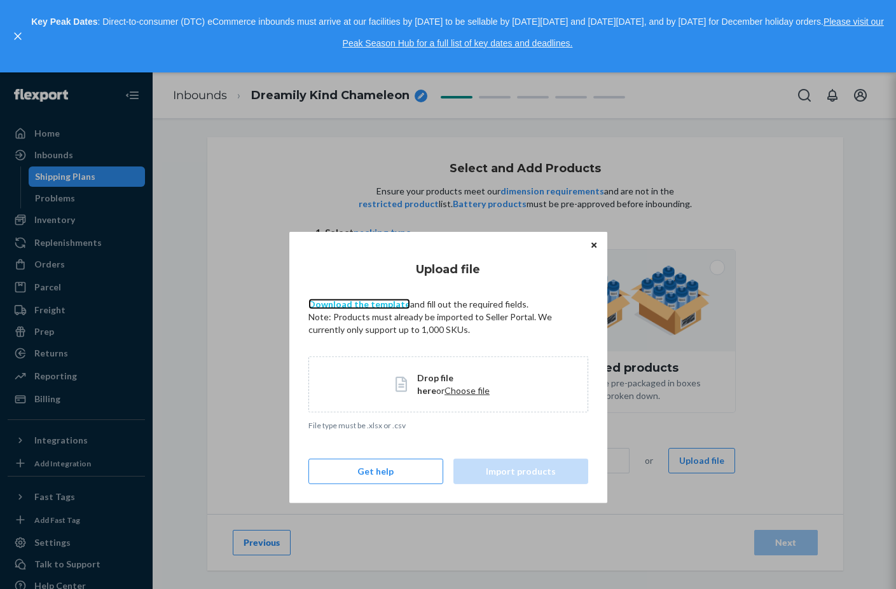
click at [369, 305] on link "Download the template" at bounding box center [359, 303] width 102 height 11
drag, startPoint x: 592, startPoint y: 243, endPoint x: 597, endPoint y: 247, distance: 6.8
click at [592, 243] on icon "Close" at bounding box center [593, 245] width 5 height 5
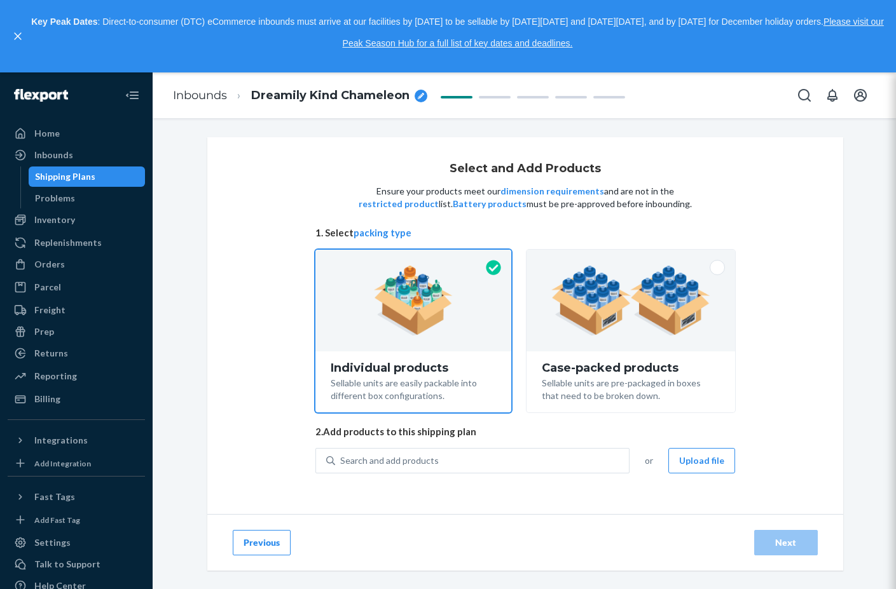
click at [418, 326] on img at bounding box center [413, 301] width 79 height 70
click at [417, 258] on input "Individual products Sellable units are easily packable into different box confi…" at bounding box center [413, 254] width 8 height 8
click at [679, 469] on button "Upload file" at bounding box center [701, 460] width 67 height 25
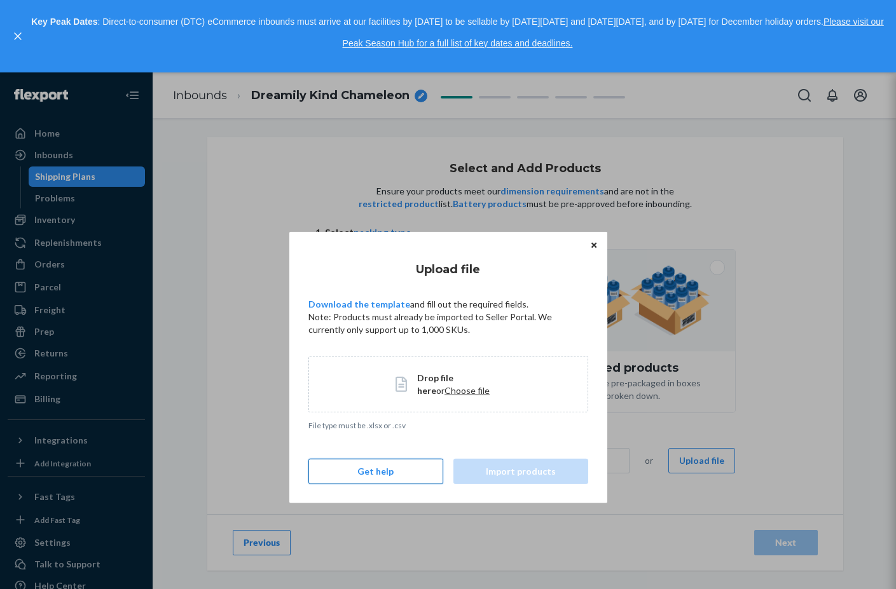
click at [392, 478] on button "Get help" at bounding box center [375, 470] width 135 height 25
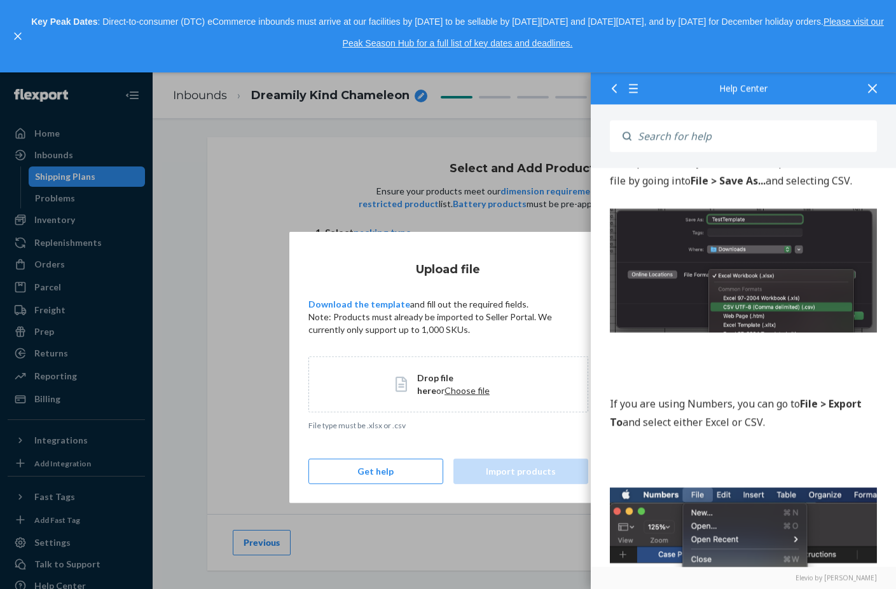
scroll to position [1399, 0]
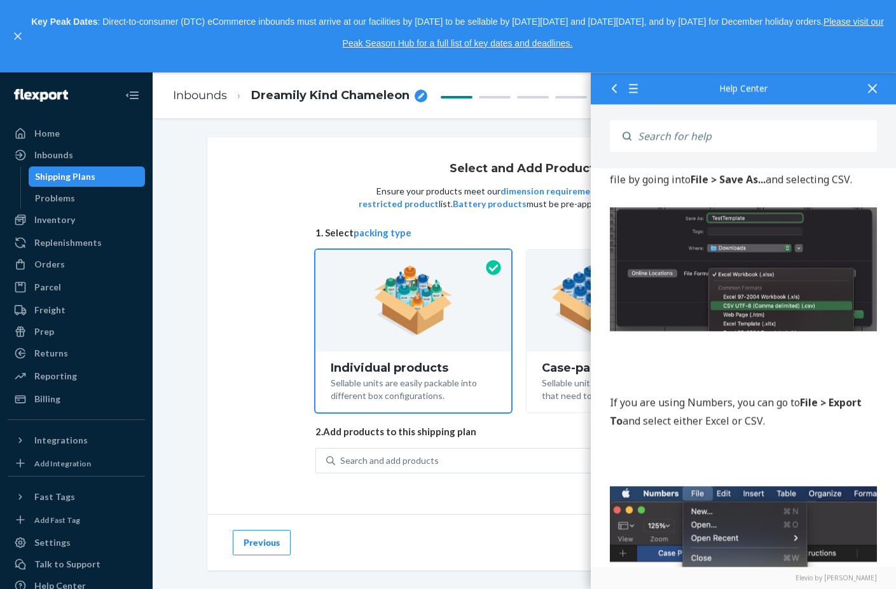
click at [874, 84] on icon at bounding box center [872, 88] width 9 height 9
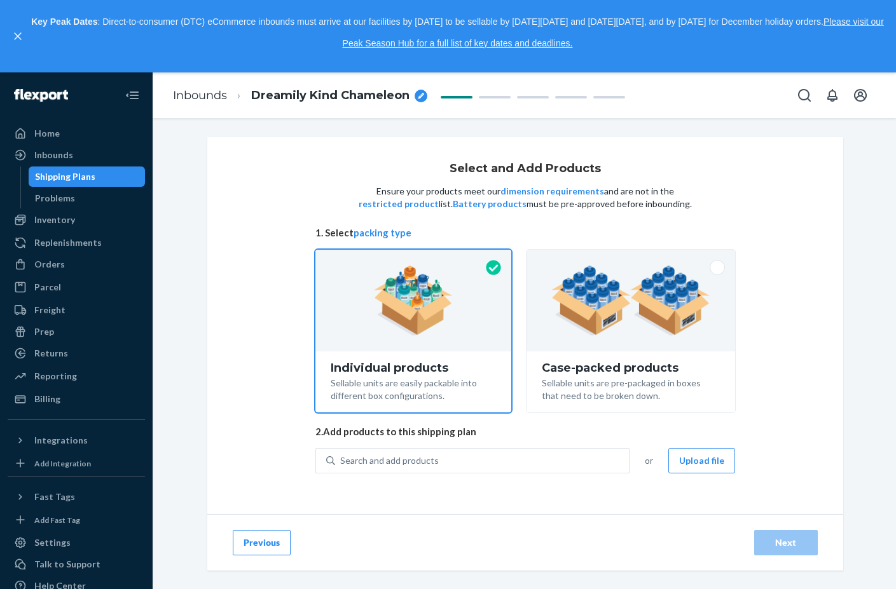
click at [675, 462] on p at bounding box center [743, 459] width 267 height 18
click at [491, 467] on div "Search and add products" at bounding box center [482, 461] width 294 height 23
click at [341, 467] on input "0 results available. Use Up and Down to choose options, press Enter to select t…" at bounding box center [340, 461] width 1 height 13
click at [692, 457] on p at bounding box center [743, 459] width 267 height 18
click at [694, 464] on p at bounding box center [743, 459] width 267 height 18
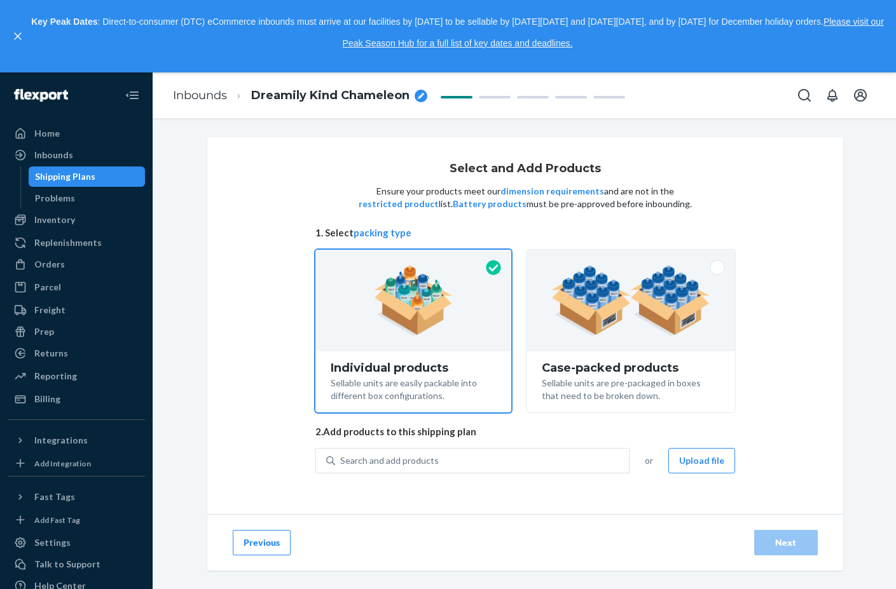
click at [694, 464] on p at bounding box center [743, 459] width 267 height 18
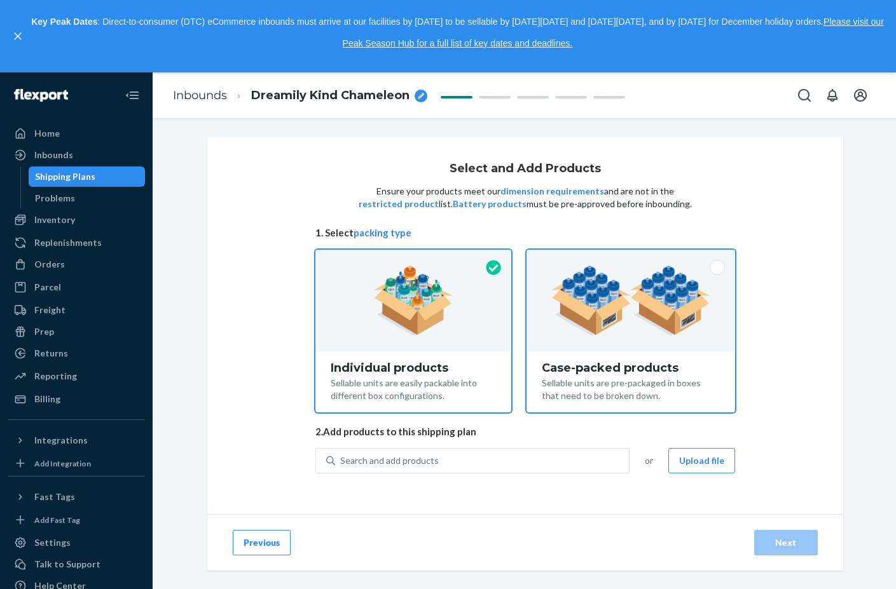
click at [569, 329] on img at bounding box center [630, 301] width 158 height 70
click at [626, 258] on input "Case-packed products Sellable units are pre-packaged in boxes that need to be b…" at bounding box center [630, 254] width 8 height 8
radio input "true"
click at [415, 327] on img at bounding box center [413, 301] width 79 height 70
click at [415, 258] on input "Individual products Sellable units are easily packable into different box confi…" at bounding box center [413, 254] width 8 height 8
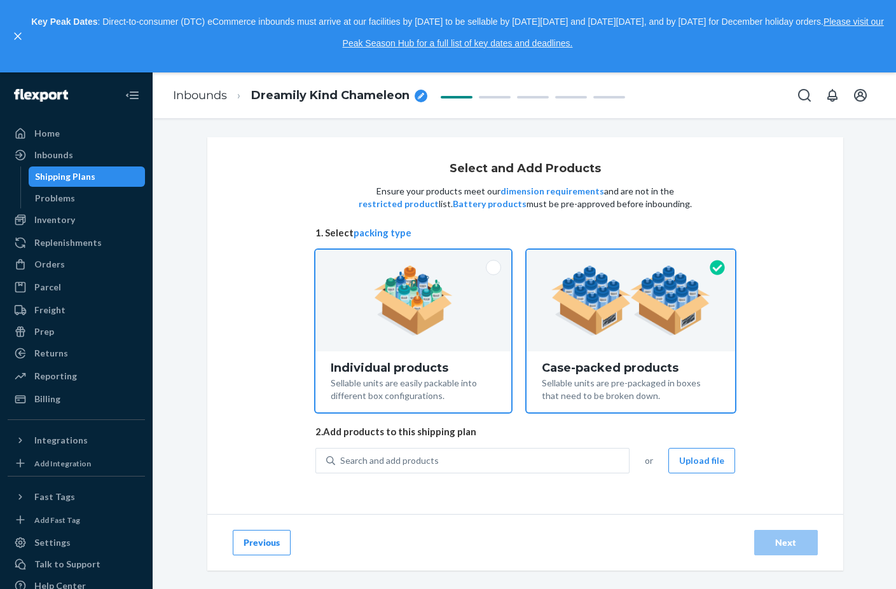
radio input "true"
radio input "false"
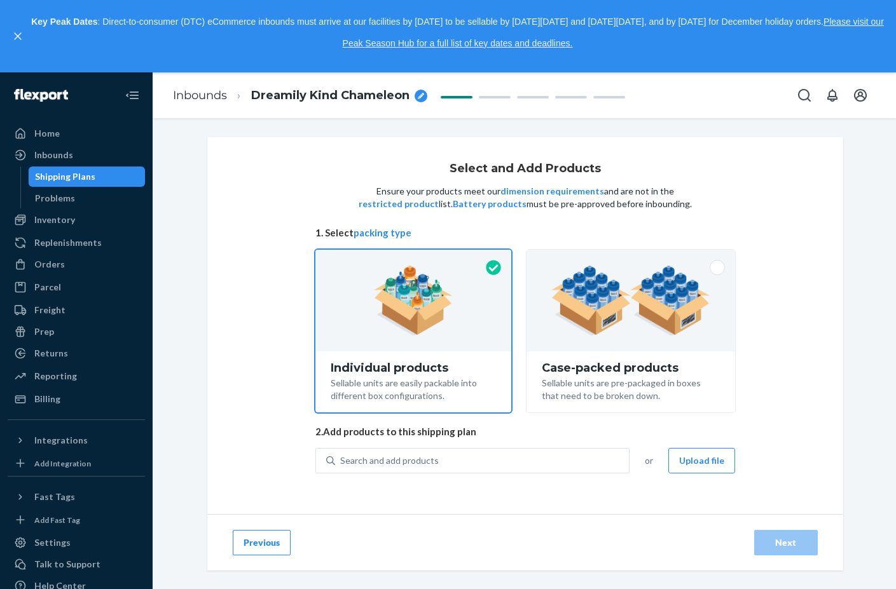
click at [703, 461] on p at bounding box center [743, 459] width 267 height 18
click at [391, 235] on button "packing type" at bounding box center [383, 232] width 58 height 13
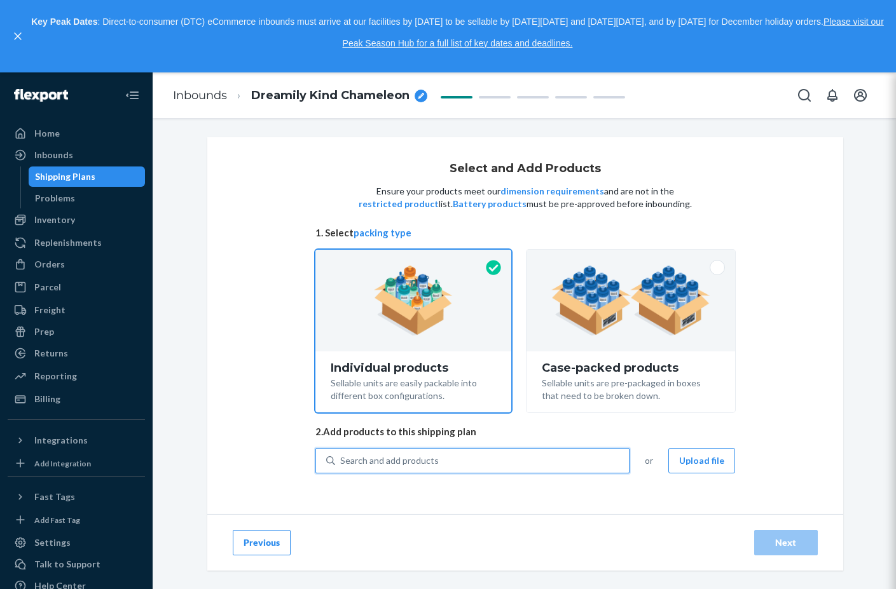
click at [491, 471] on div "Search and add products" at bounding box center [482, 461] width 294 height 23
click at [341, 467] on input "0 results available. Use Up and Down to choose options, press Enter to select t…" at bounding box center [340, 461] width 1 height 13
click at [708, 464] on button "Upload file" at bounding box center [701, 460] width 67 height 25
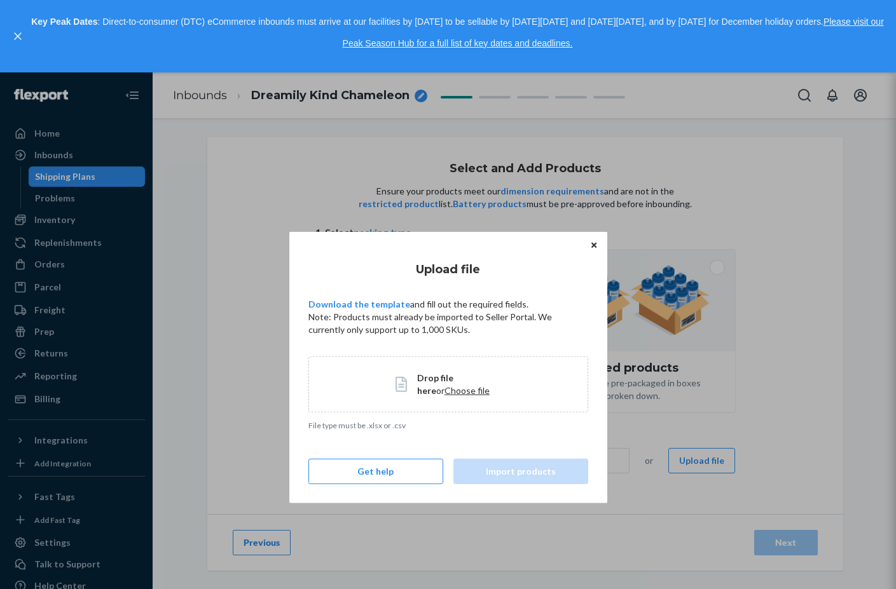
click at [444, 391] on span "Choose file" at bounding box center [466, 390] width 45 height 11
click at [444, 390] on span "Choose file" at bounding box center [466, 390] width 45 height 11
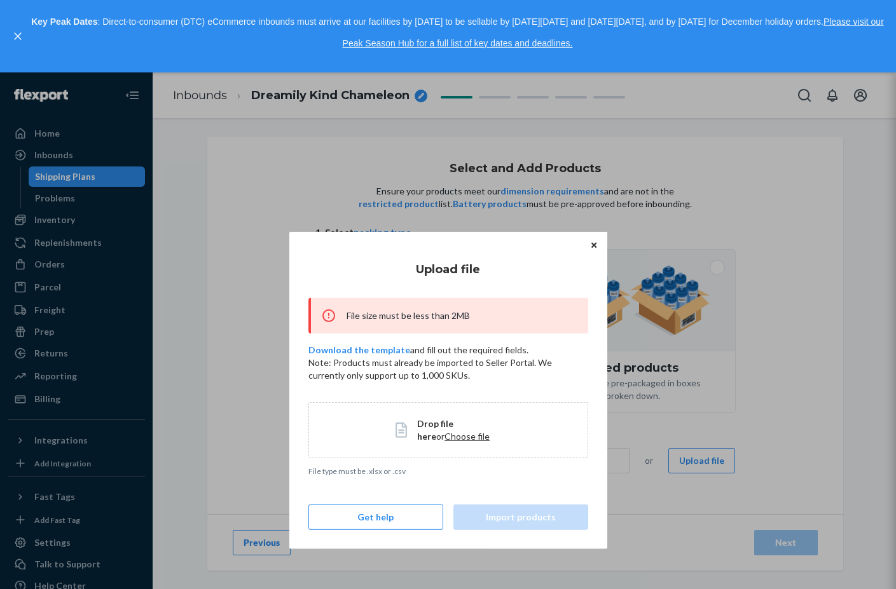
click at [444, 436] on span "Choose file" at bounding box center [466, 436] width 45 height 11
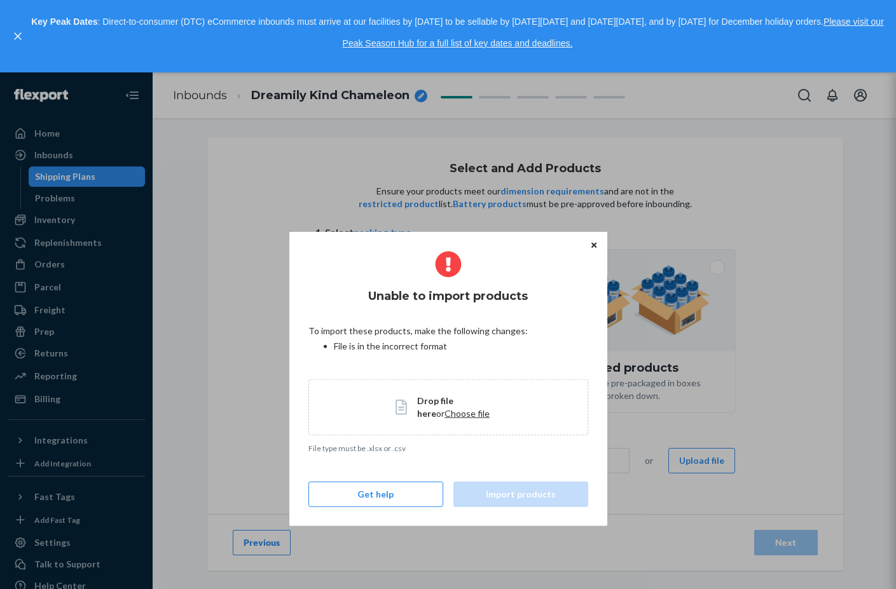
click at [831, 53] on p "Key Peak Dates : Direct-to-consumer (DTC) eCommerce inbounds must arrive at our…" at bounding box center [458, 32] width 854 height 43
click at [591, 246] on button "Close" at bounding box center [594, 245] width 13 height 14
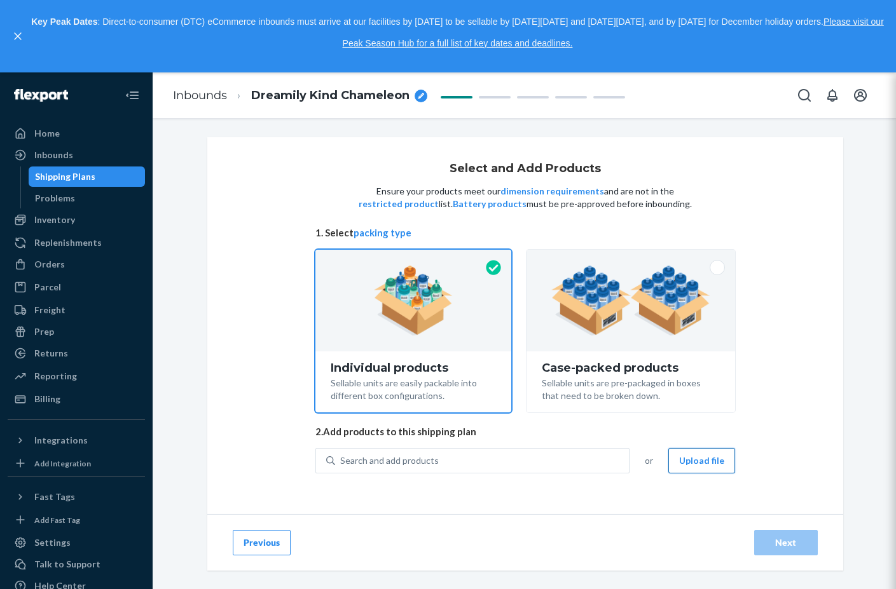
click at [684, 459] on button "Upload file" at bounding box center [701, 460] width 67 height 25
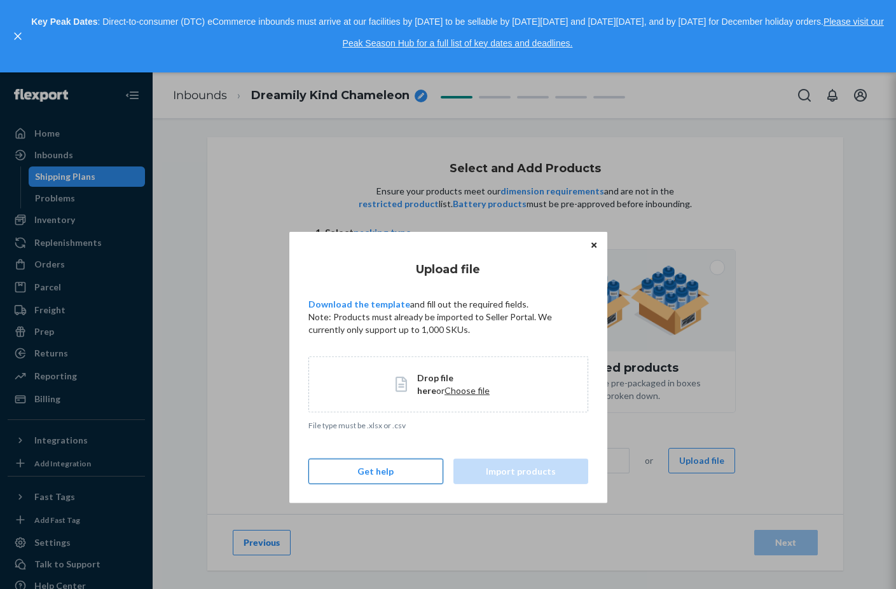
click at [392, 467] on button "Get help" at bounding box center [375, 470] width 135 height 25
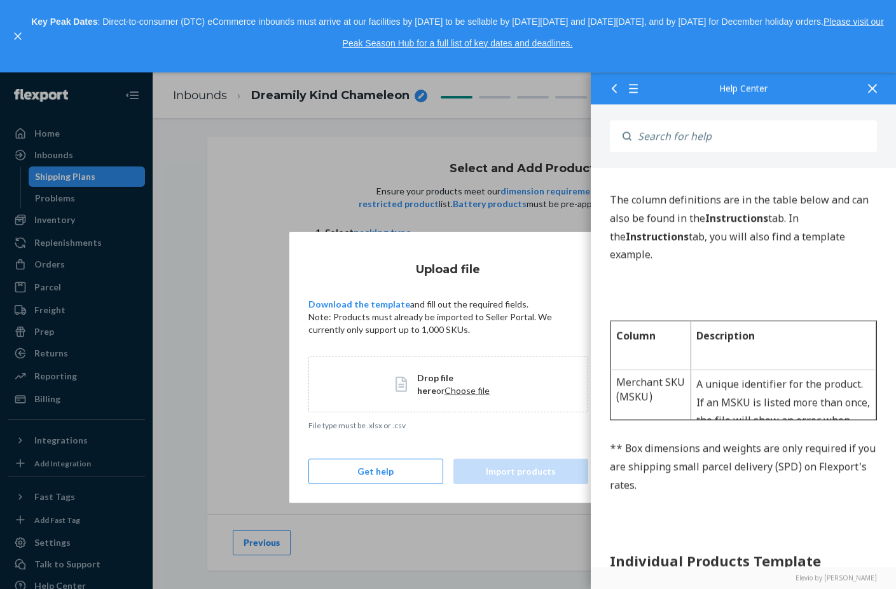
scroll to position [2798, 0]
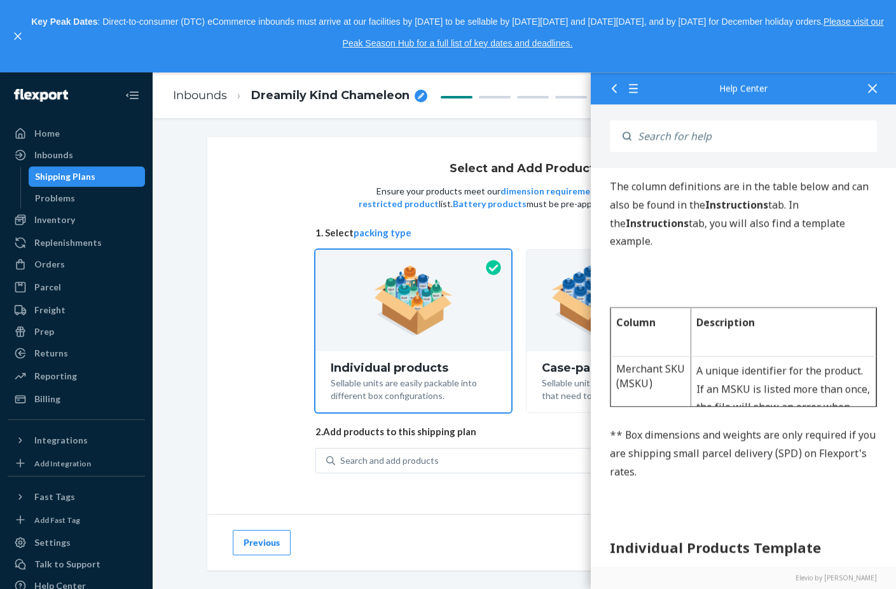
click at [878, 90] on div at bounding box center [872, 87] width 28 height 31
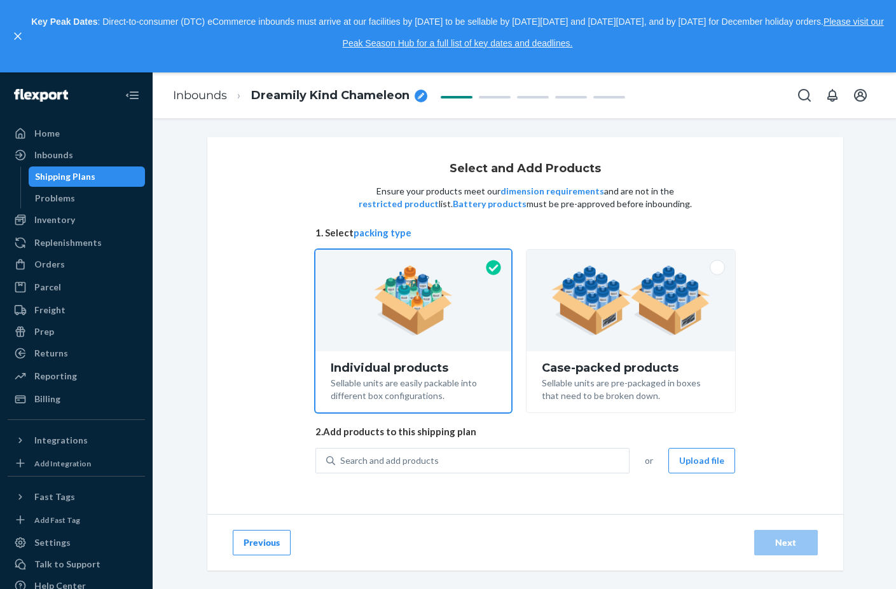
click at [682, 468] on p "** Box dimensions and weights are only required if you are shipping small parce…" at bounding box center [743, 454] width 267 height 55
click at [433, 467] on div "Search and add products" at bounding box center [482, 461] width 294 height 23
click at [341, 467] on input "0 results available. Use Up and Down to choose options, press Enter to select t…" at bounding box center [340, 461] width 1 height 13
click at [685, 461] on p "** Box dimensions and weights are only required if you are shipping small parce…" at bounding box center [743, 454] width 267 height 55
click at [703, 455] on p "** Box dimensions and weights are only required if you are shipping small parce…" at bounding box center [743, 454] width 267 height 55
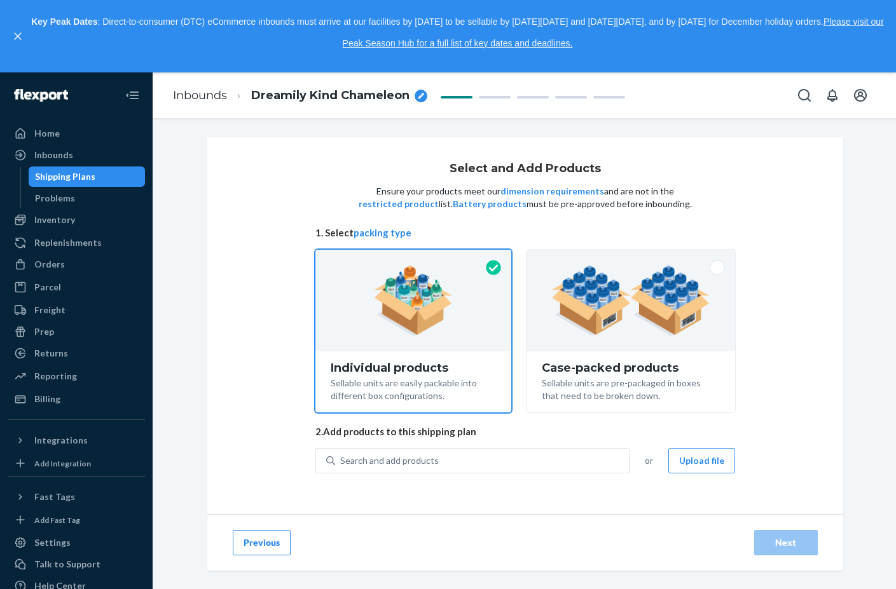
click at [699, 465] on p "** Box dimensions and weights are only required if you are shipping small parce…" at bounding box center [743, 454] width 267 height 55
click at [356, 231] on button "packing type" at bounding box center [383, 232] width 58 height 13
click at [684, 460] on button "Upload file" at bounding box center [701, 460] width 67 height 25
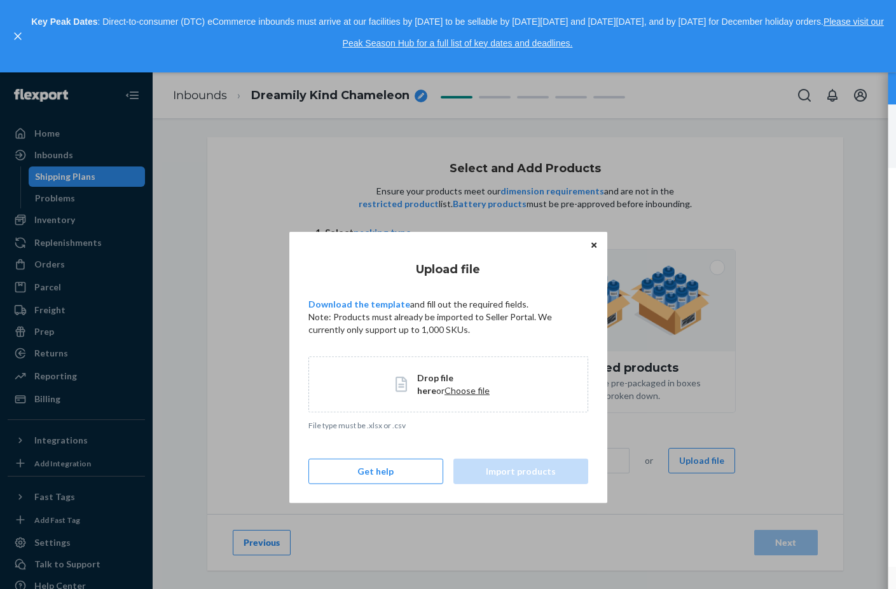
click at [444, 390] on span "Choose file" at bounding box center [466, 390] width 45 height 11
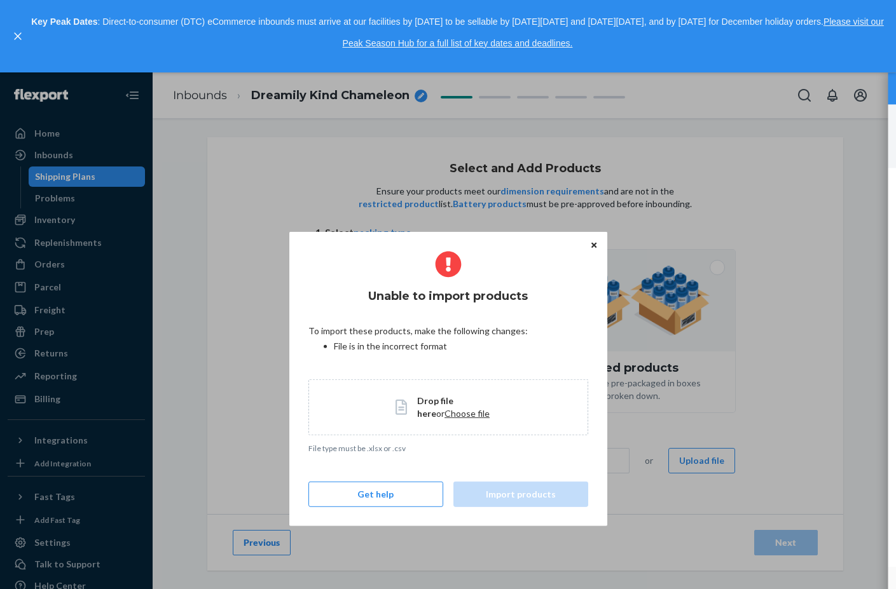
click at [596, 244] on icon "Close" at bounding box center [593, 245] width 5 height 5
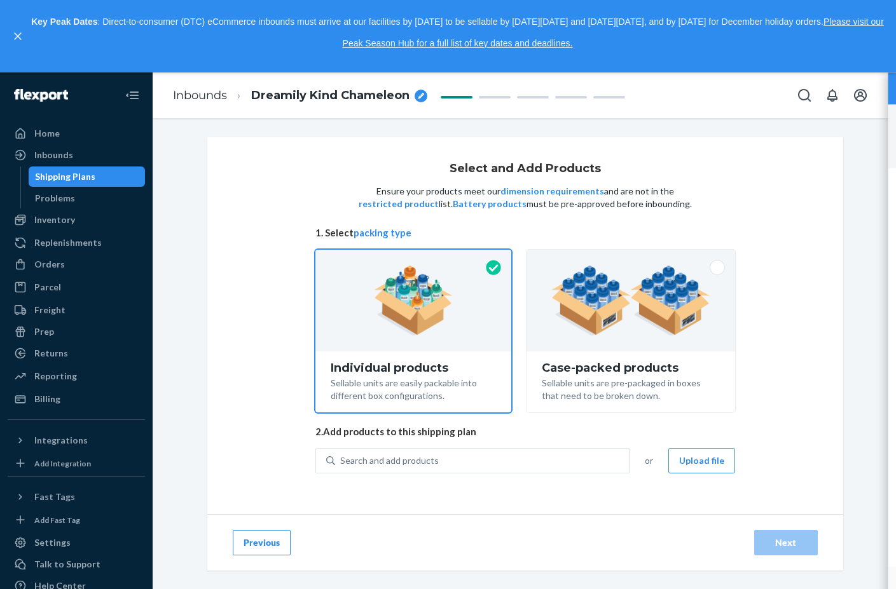
click at [230, 320] on div "Select and Add Products Ensure your products meet our dimension requirements an…" at bounding box center [525, 325] width 636 height 377
click at [682, 469] on button "Upload file" at bounding box center [701, 460] width 67 height 25
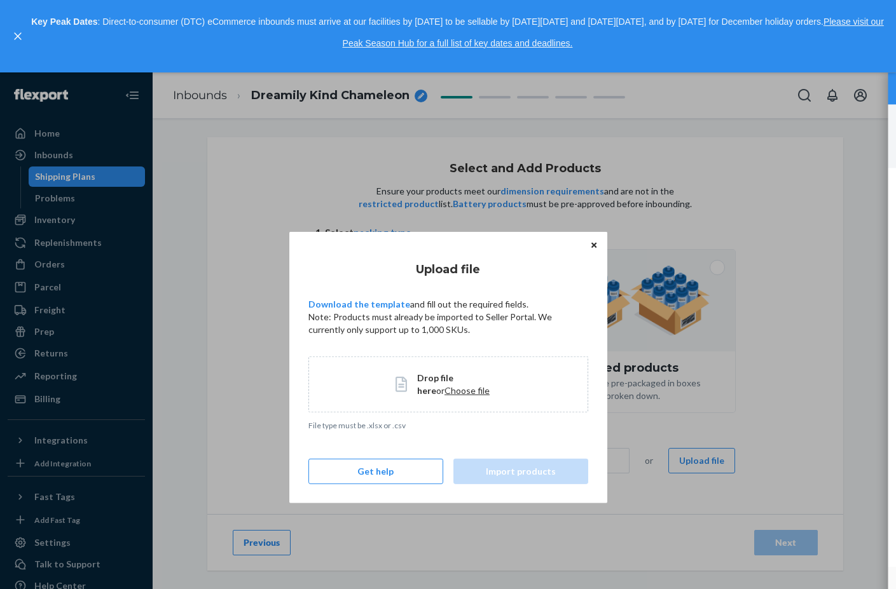
click at [444, 392] on span "Choose file" at bounding box center [466, 390] width 45 height 11
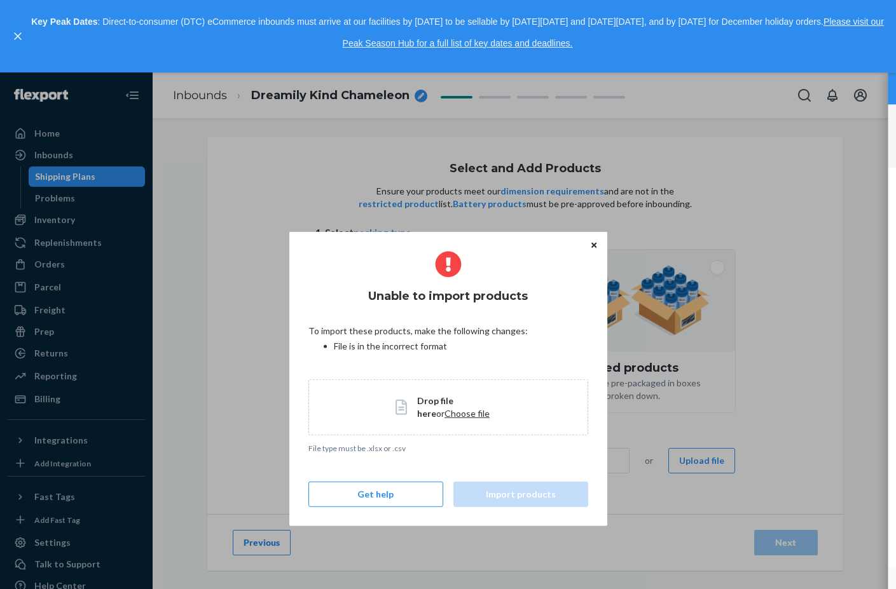
click at [590, 247] on button "Close" at bounding box center [594, 245] width 13 height 14
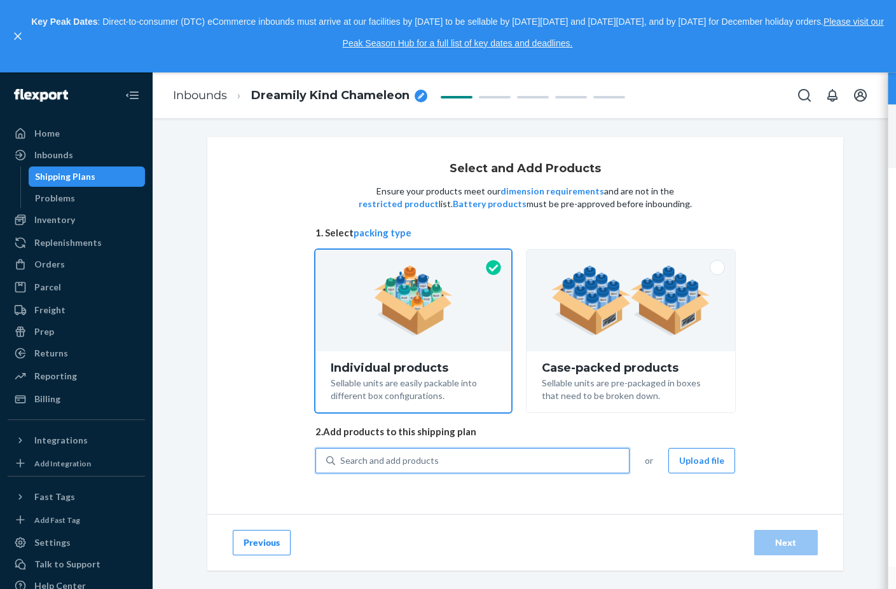
click at [407, 452] on div "Search and add products" at bounding box center [482, 461] width 294 height 23
click at [341, 455] on input "0 results available. Use Up and Down to choose options, press Enter to select t…" at bounding box center [340, 461] width 1 height 13
type input "well"
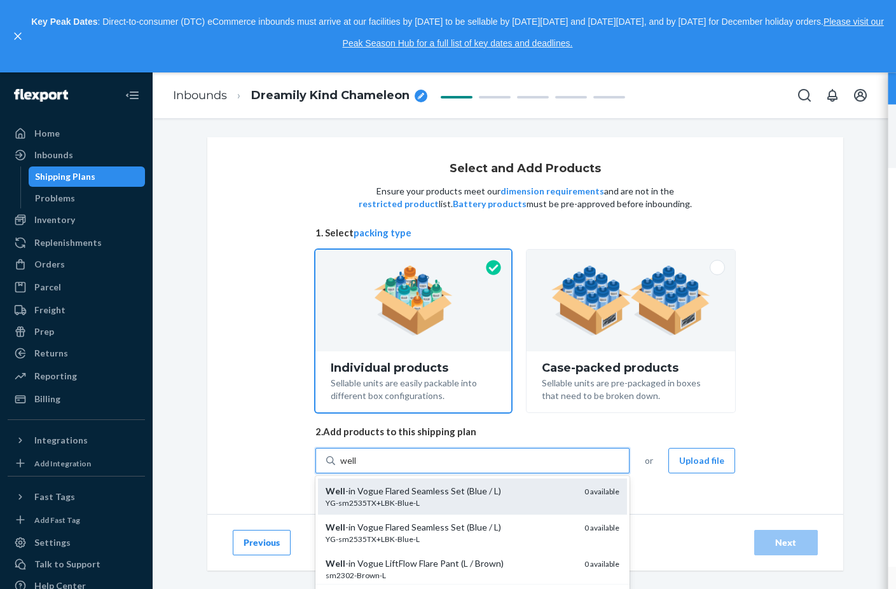
click at [453, 501] on div "YG-sm2535TX+LBK-Blue-L" at bounding box center [450, 503] width 249 height 11
click at [357, 467] on input "well" at bounding box center [348, 461] width 17 height 13
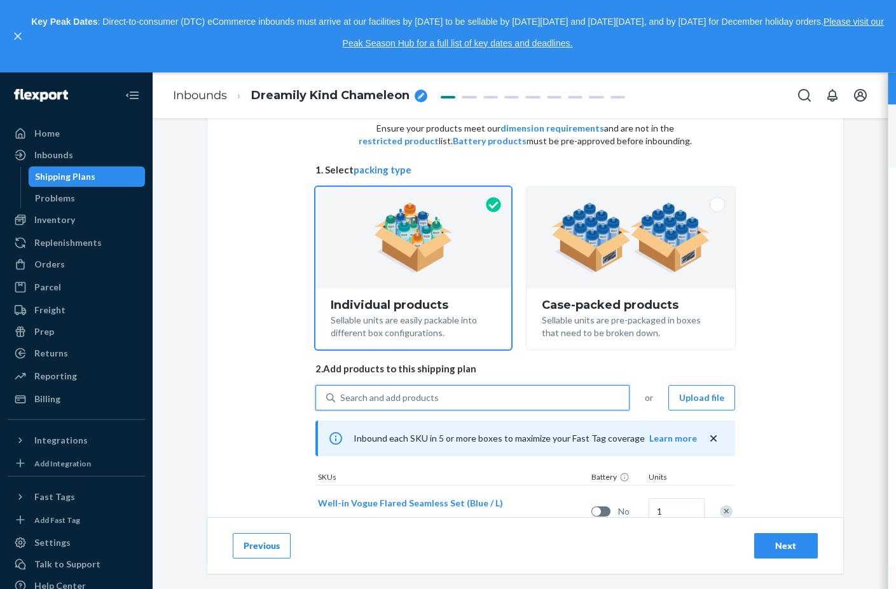
scroll to position [108, 0]
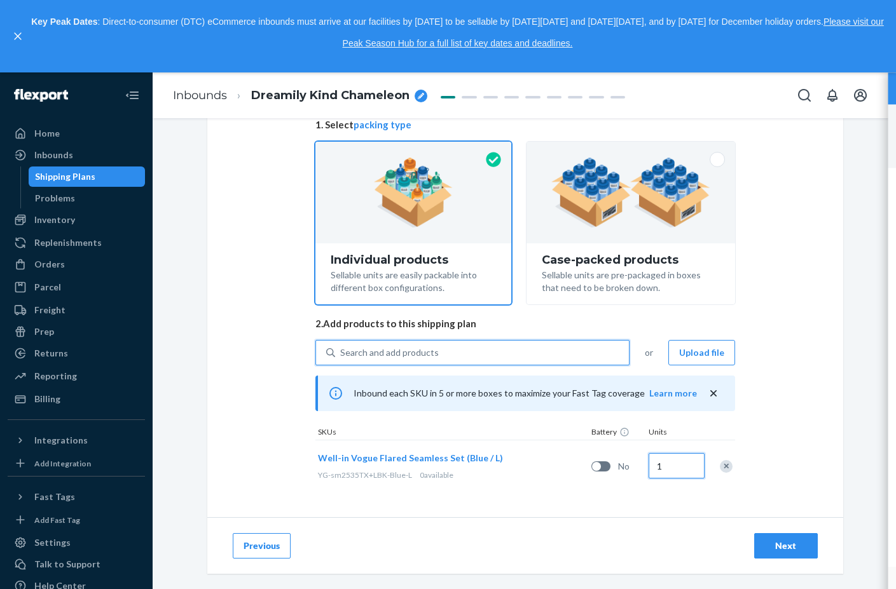
click at [662, 462] on input "1" at bounding box center [677, 465] width 56 height 25
type input "2"
click at [803, 427] on div "Select and Add Products Ensure your products meet our dimension requirements an…" at bounding box center [525, 273] width 636 height 488
click at [768, 541] on div "Next" at bounding box center [786, 546] width 42 height 13
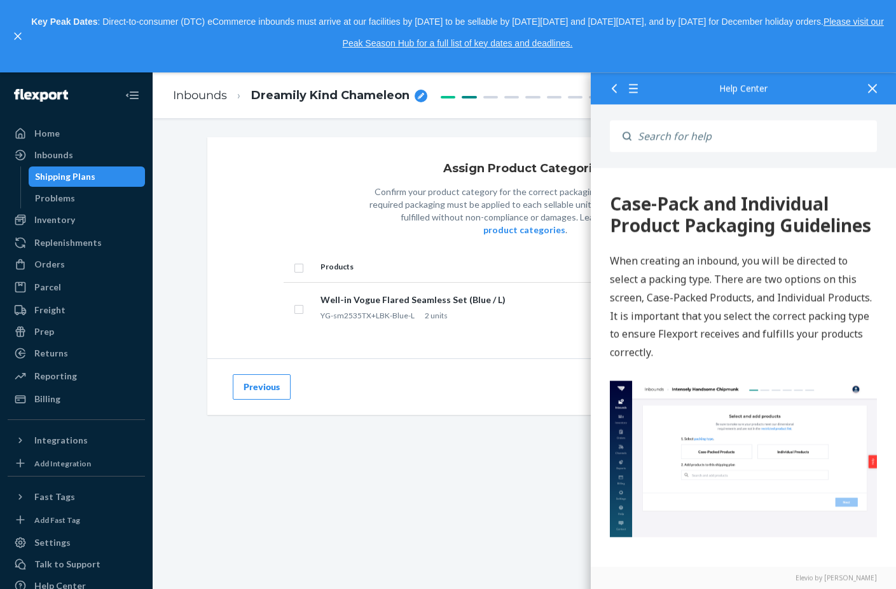
click at [873, 87] on icon at bounding box center [872, 88] width 9 height 9
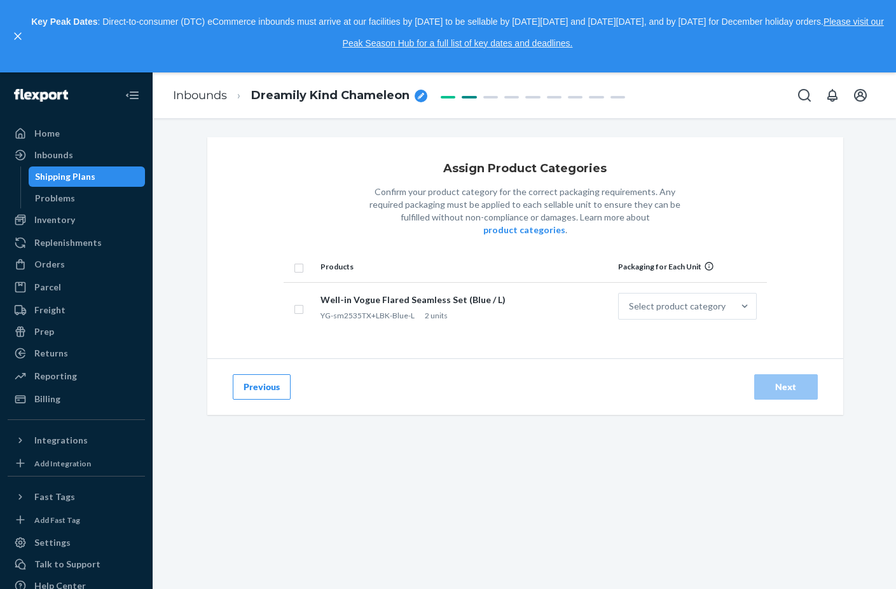
click at [687, 296] on p "When creating an inbound, you will be directed to select a packing type. There …" at bounding box center [743, 307] width 267 height 110
click at [743, 289] on p "When creating an inbound, you will be directed to select a packing type. There …" at bounding box center [743, 307] width 267 height 110
click at [736, 292] on p "When creating an inbound, you will be directed to select a packing type. There …" at bounding box center [743, 307] width 267 height 110
click at [731, 296] on p "When creating an inbound, you will be directed to select a packing type. There …" at bounding box center [743, 307] width 267 height 110
click at [298, 301] on input "checkbox" at bounding box center [299, 307] width 10 height 13
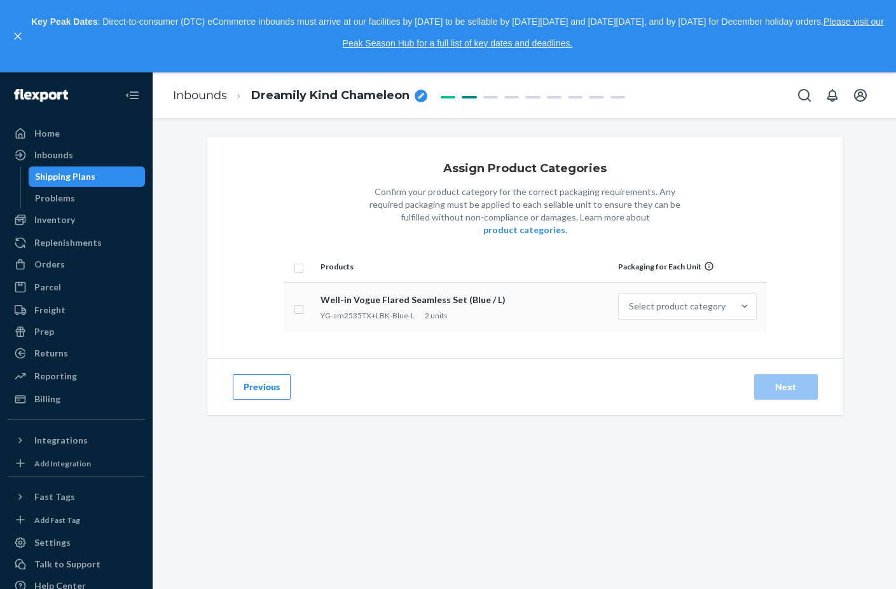
checkbox input "true"
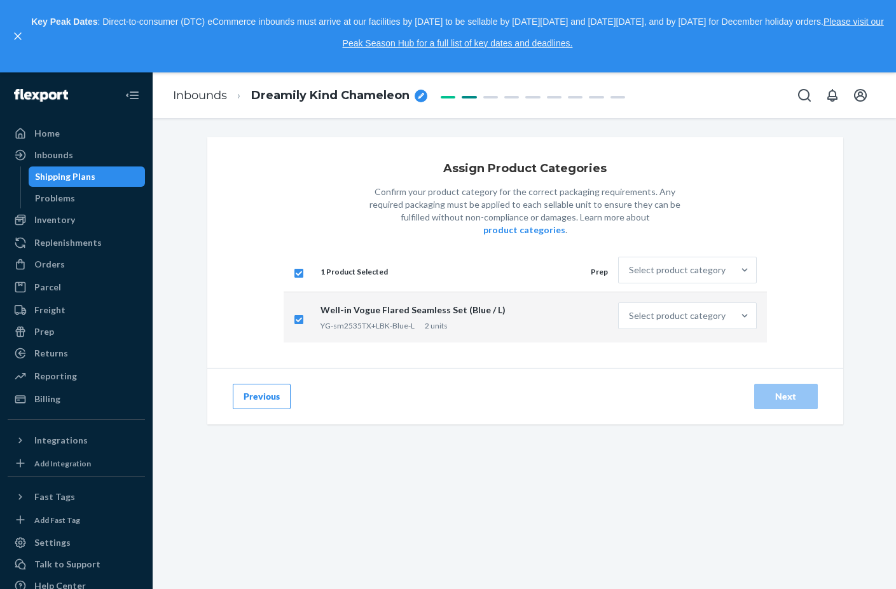
click at [687, 310] on p "When creating an inbound, you will be directed to select a packing type. There …" at bounding box center [743, 307] width 267 height 110
click at [294, 265] on input "checkbox" at bounding box center [299, 271] width 10 height 13
checkbox input "false"
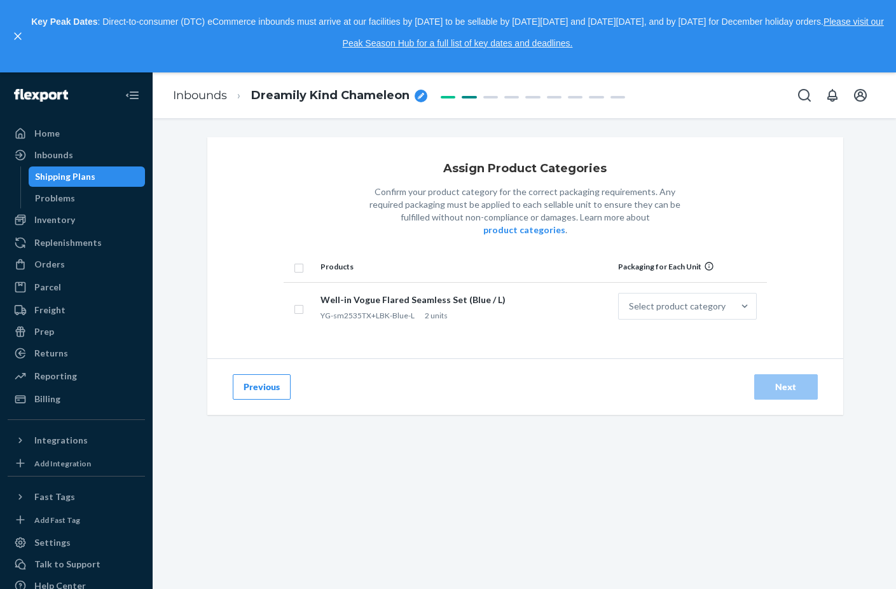
click at [665, 298] on p "When creating an inbound, you will be directed to select a packing type. There …" at bounding box center [743, 307] width 267 height 110
click at [742, 292] on p "When creating an inbound, you will be directed to select a packing type. There …" at bounding box center [743, 307] width 267 height 110
click at [329, 294] on div "Well-in Vogue Flared Seamless Set (Blue / L)" at bounding box center [464, 300] width 288 height 13
drag, startPoint x: 685, startPoint y: 281, endPoint x: 685, endPoint y: 303, distance: 21.6
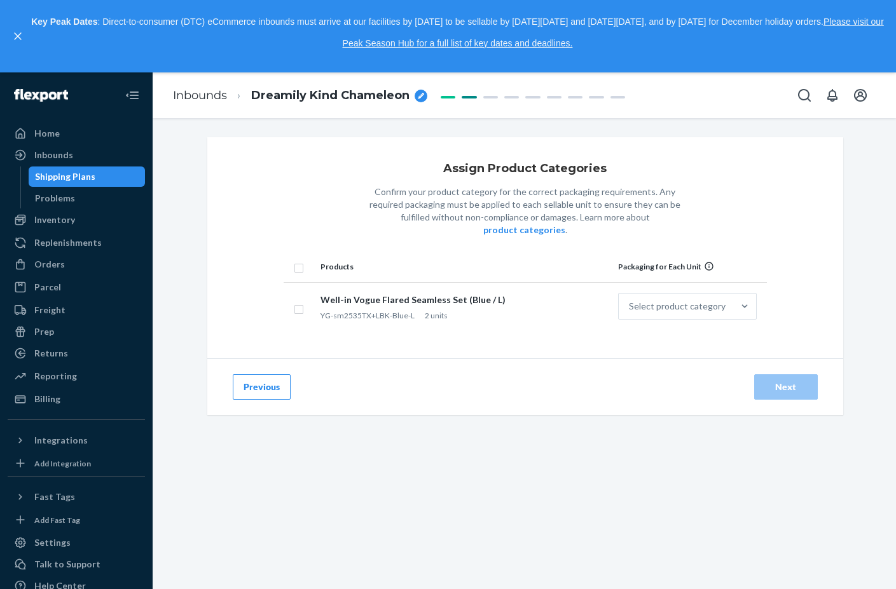
click at [685, 282] on p "When creating an inbound, you will be directed to select a packing type. There …" at bounding box center [743, 307] width 267 height 110
click at [685, 303] on p "When creating an inbound, you will be directed to select a packing type. There …" at bounding box center [743, 307] width 267 height 110
click at [648, 285] on p "When creating an inbound, you will be directed to select a packing type. There …" at bounding box center [743, 307] width 267 height 110
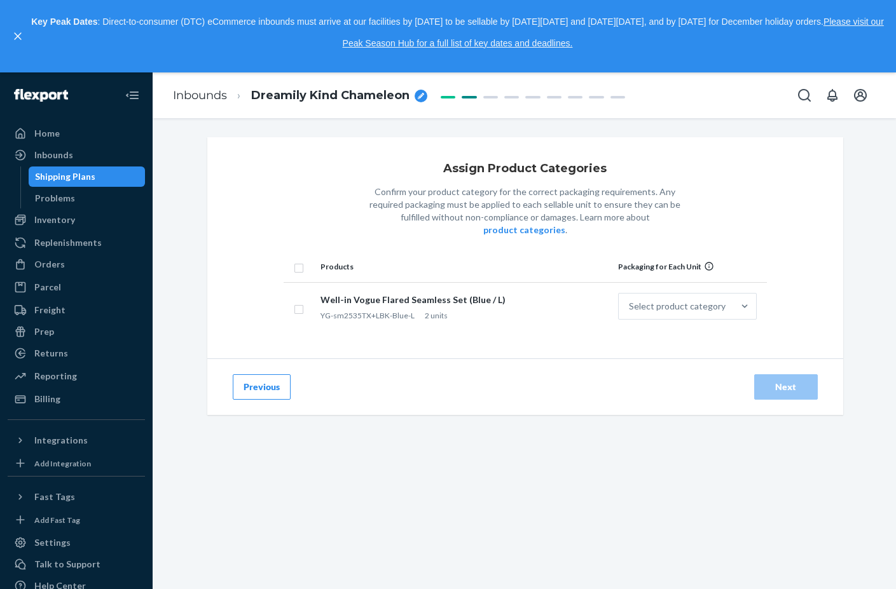
drag, startPoint x: 619, startPoint y: 219, endPoint x: 1140, endPoint y: 510, distance: 596.9
click at [565, 224] on button "product categories" at bounding box center [524, 230] width 82 height 13
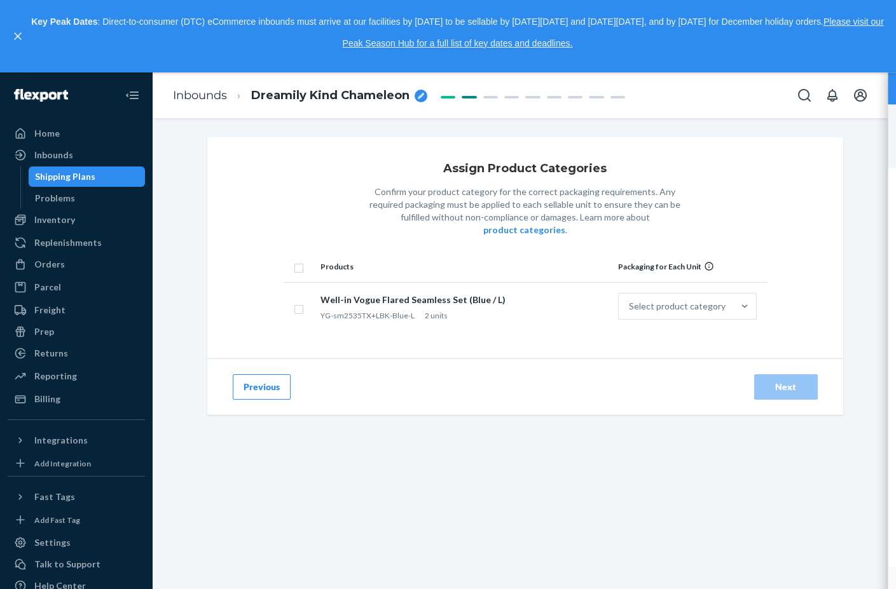
click at [565, 224] on button "product categories" at bounding box center [524, 230] width 82 height 13
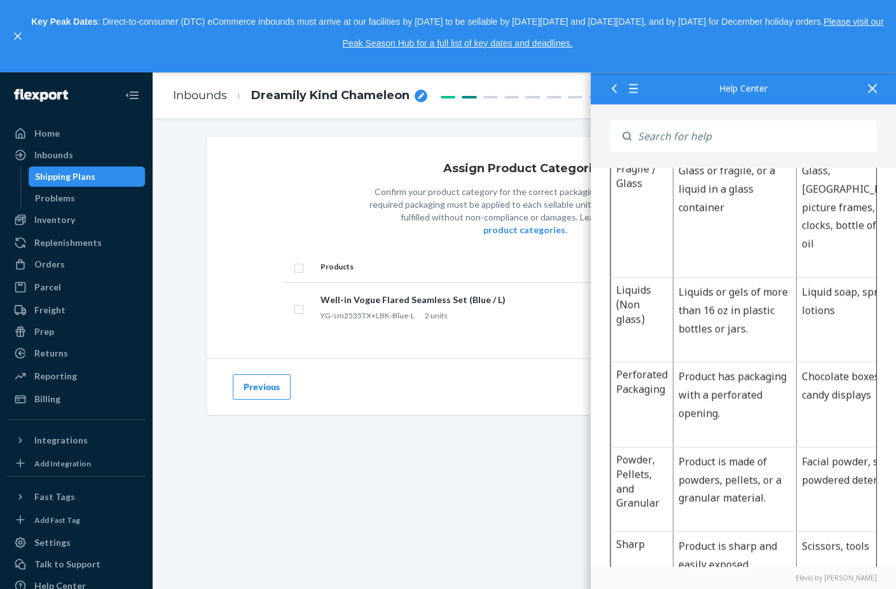
scroll to position [1335, 0]
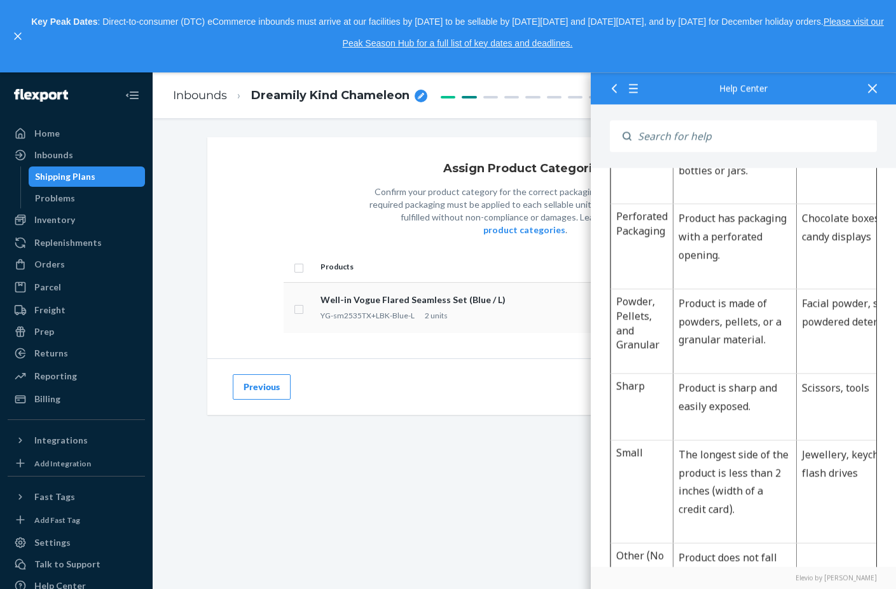
click at [414, 308] on td "Well-in Vogue Flared Seamless Set (Blue / L) YG-sm2535TX+LBK-Blue-L 2 units" at bounding box center [464, 307] width 298 height 51
click at [872, 86] on icon at bounding box center [872, 88] width 9 height 9
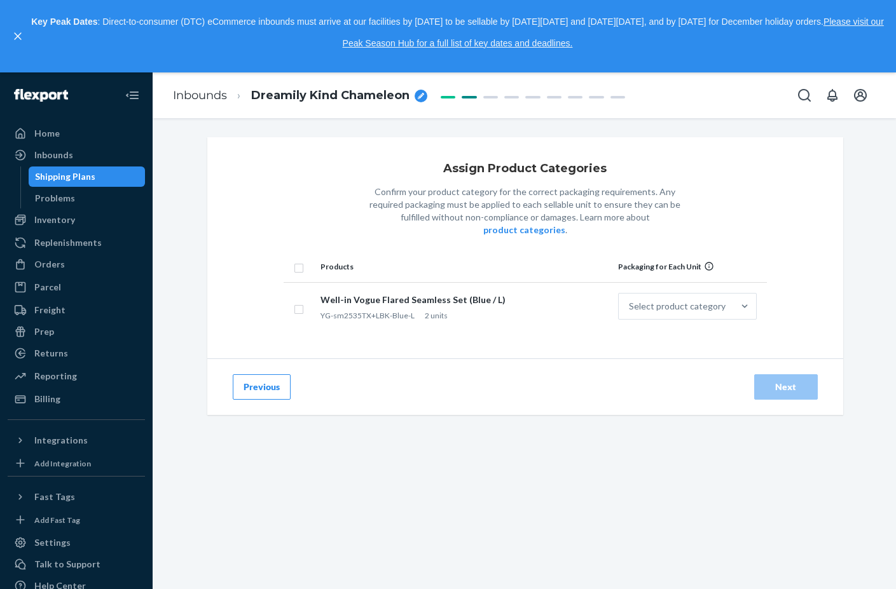
click at [703, 205] on td "Liquids or gels of more than 16 oz in plastic bottles or jars." at bounding box center [734, 162] width 123 height 85
click at [710, 205] on td "Liquids or gels of more than 16 oz in plastic bottles or jars." at bounding box center [734, 162] width 123 height 85
click at [738, 205] on td "Liquids or gels of more than 16 oz in plastic bottles or jars." at bounding box center [734, 162] width 123 height 85
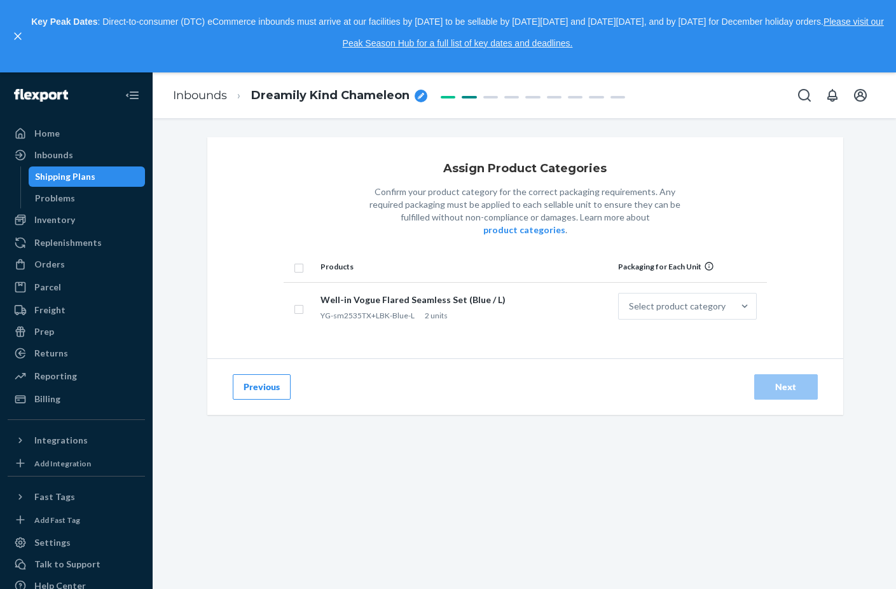
click at [738, 205] on td "Liquids or gels of more than 16 oz in plastic bottles or jars." at bounding box center [734, 162] width 123 height 85
click at [89, 216] on div "Inventory" at bounding box center [76, 220] width 135 height 18
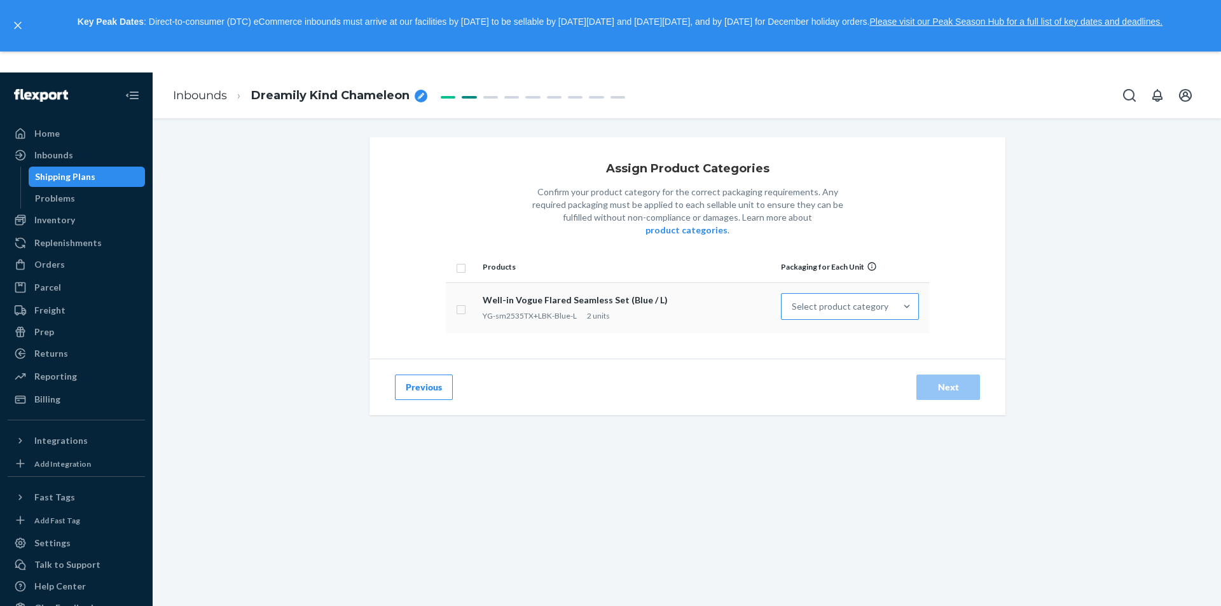
click at [822, 300] on div "Select product category" at bounding box center [840, 306] width 97 height 13
click at [793, 300] on input "Select product category" at bounding box center [792, 306] width 1 height 13
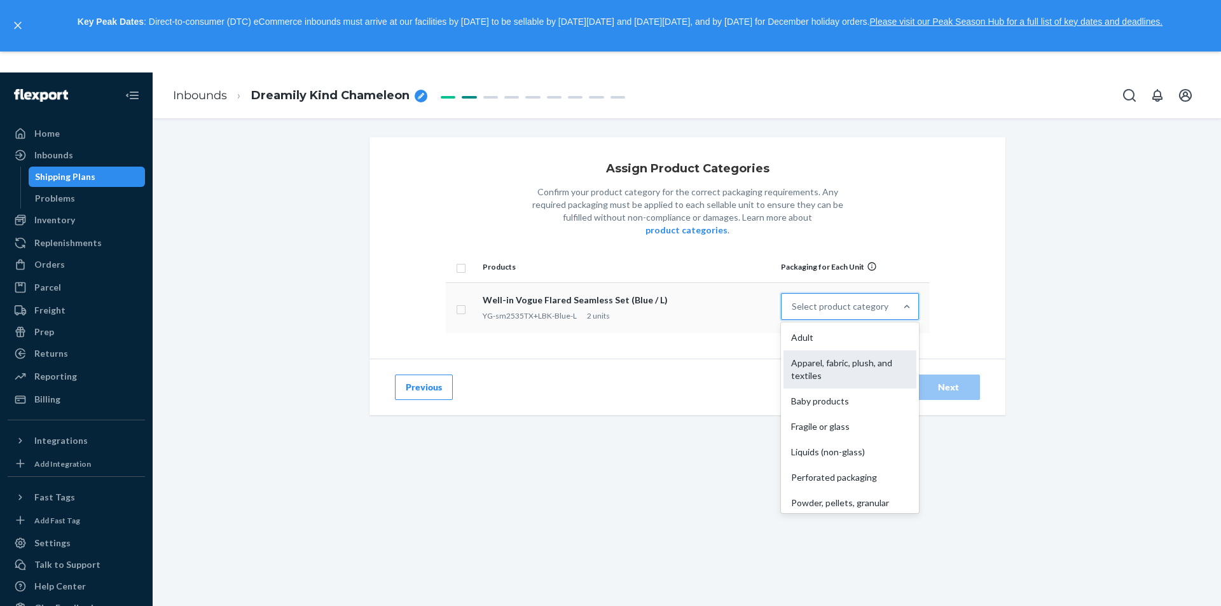
click at [857, 355] on div "Apparel, fabric, plush, and textiles" at bounding box center [849, 369] width 133 height 38
click at [793, 313] on input "option Apparel, fabric, plush, and textiles focused, 2 of 10. 10 results availa…" at bounding box center [792, 306] width 1 height 13
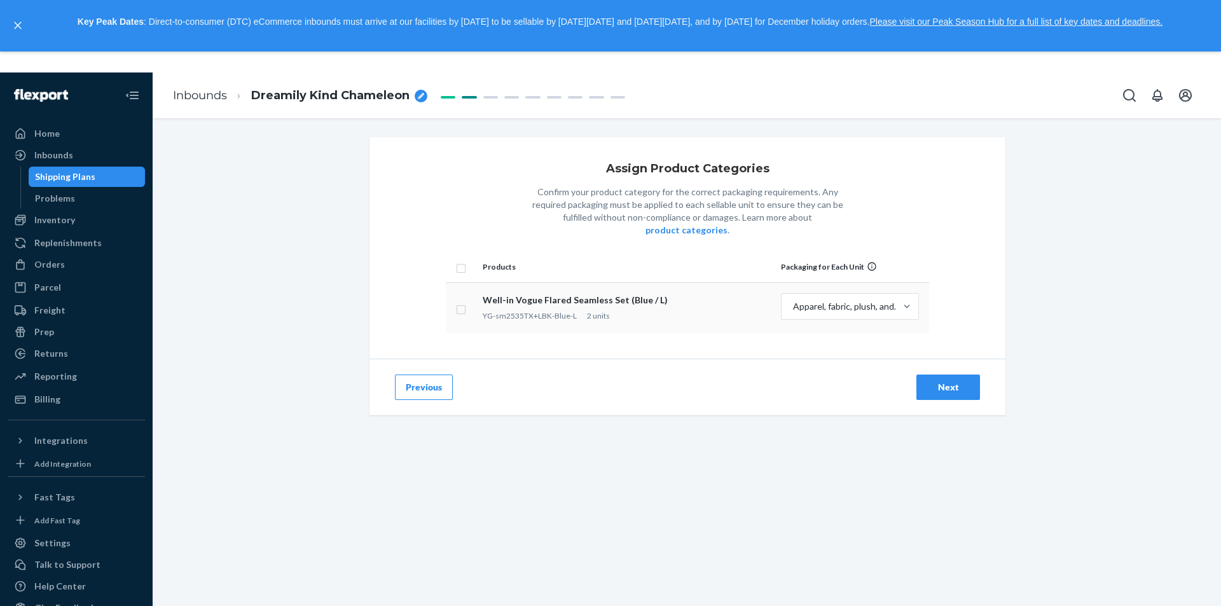
click at [886, 375] on button "Next" at bounding box center [948, 387] width 64 height 25
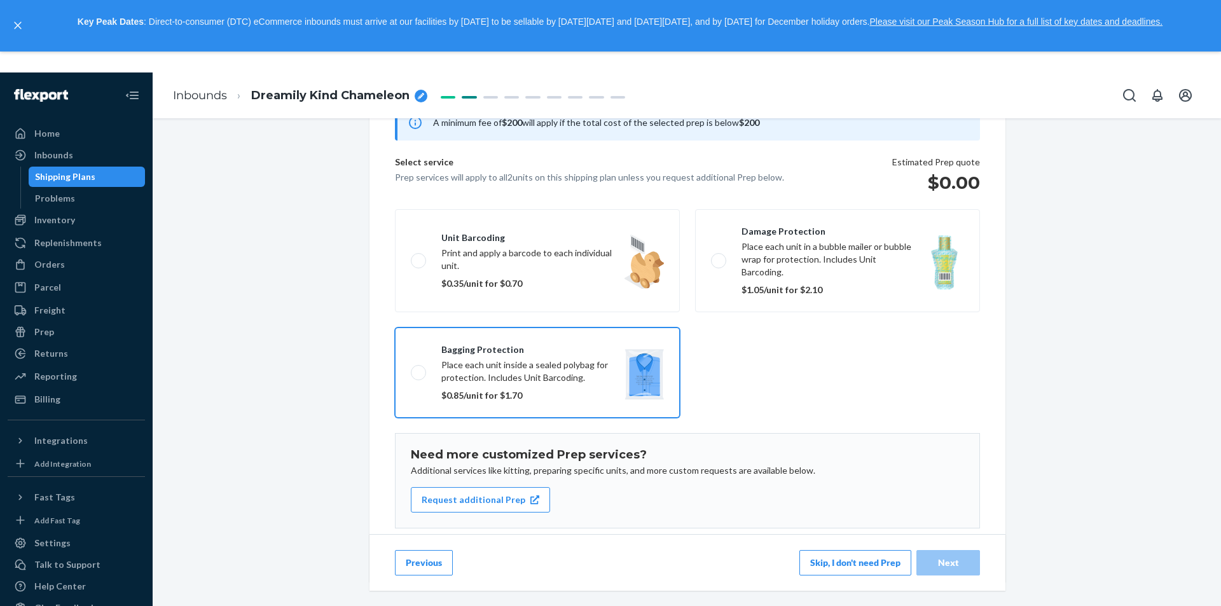
scroll to position [156, 0]
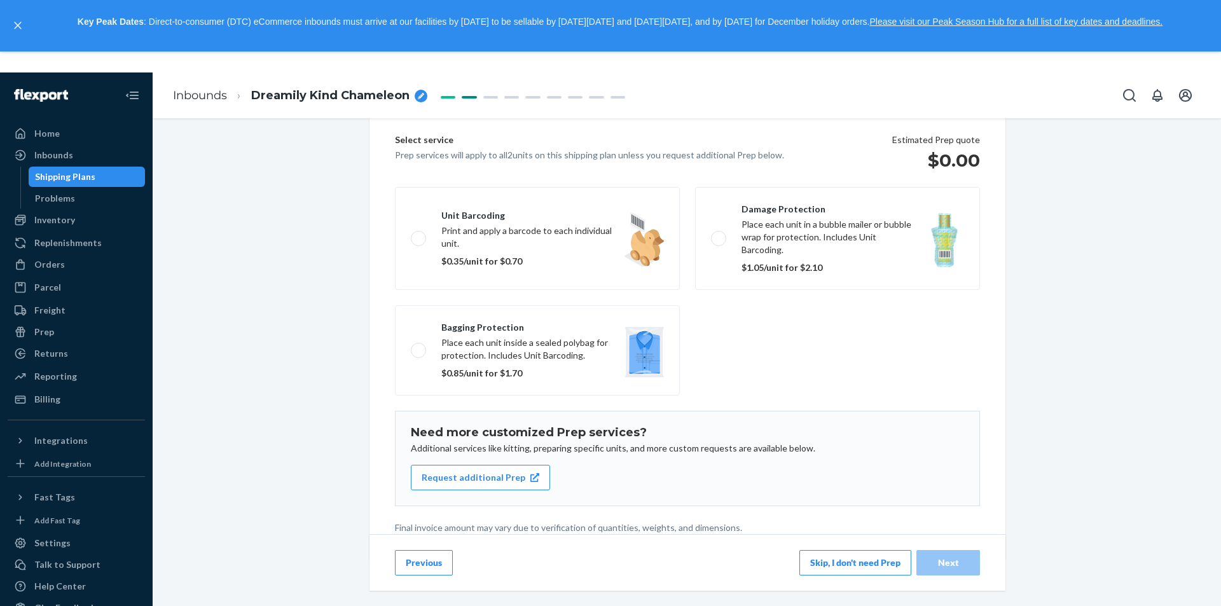
click at [864, 560] on button "Skip, I don't need Prep" at bounding box center [855, 562] width 112 height 25
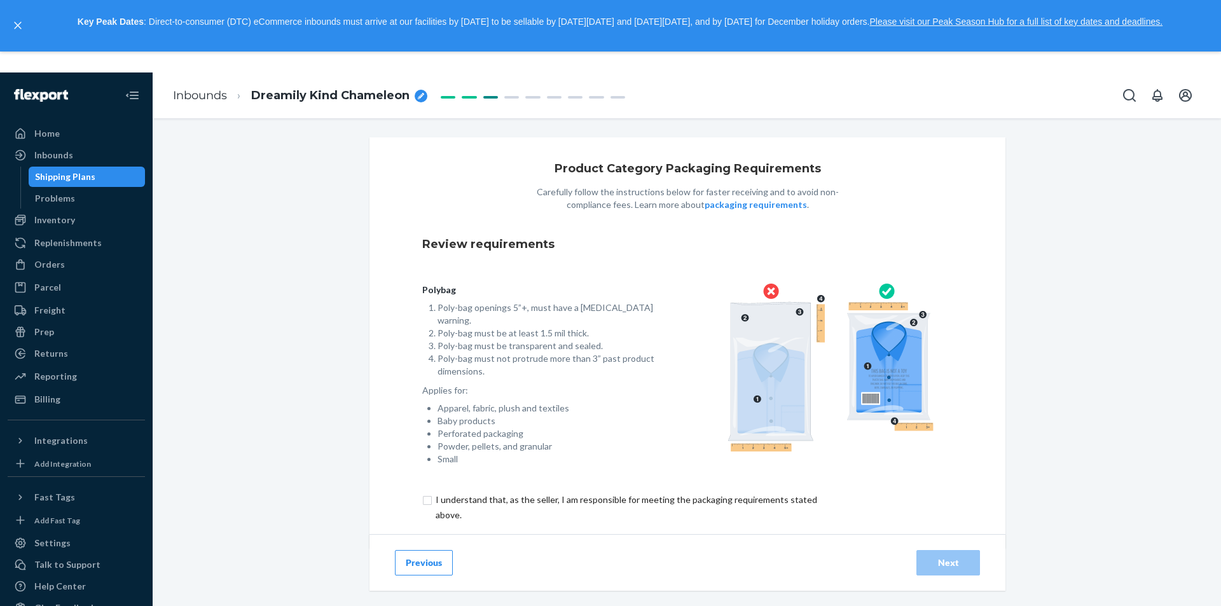
scroll to position [17, 0]
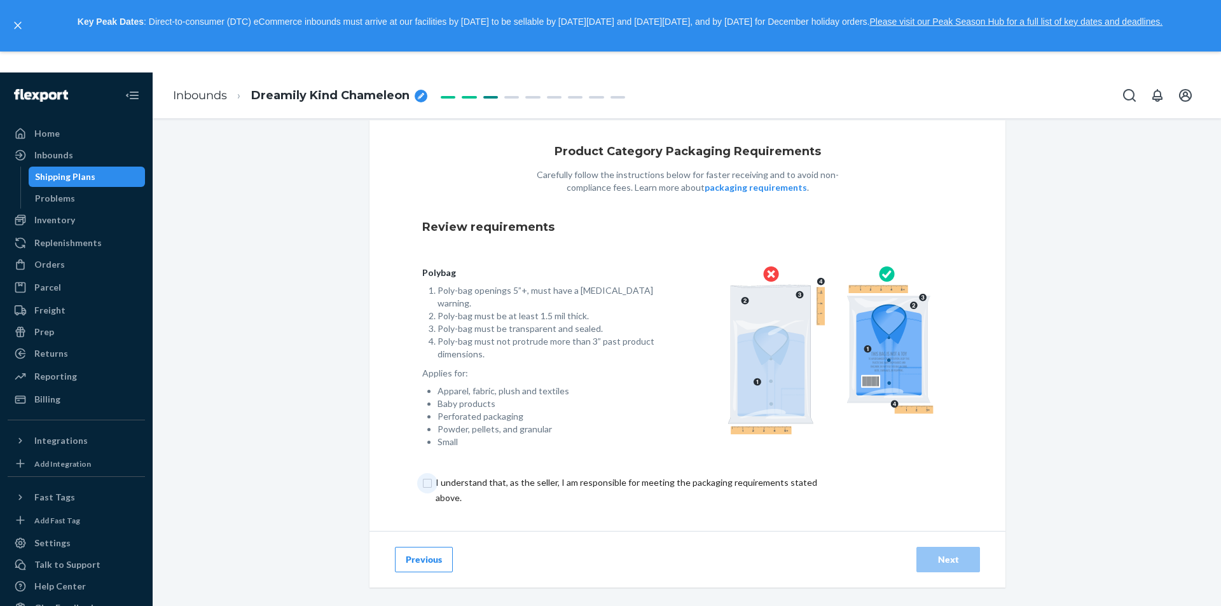
click at [521, 475] on input "checkbox" at bounding box center [633, 490] width 423 height 31
checkbox input "true"
click at [886, 553] on div "Next" at bounding box center [948, 559] width 42 height 13
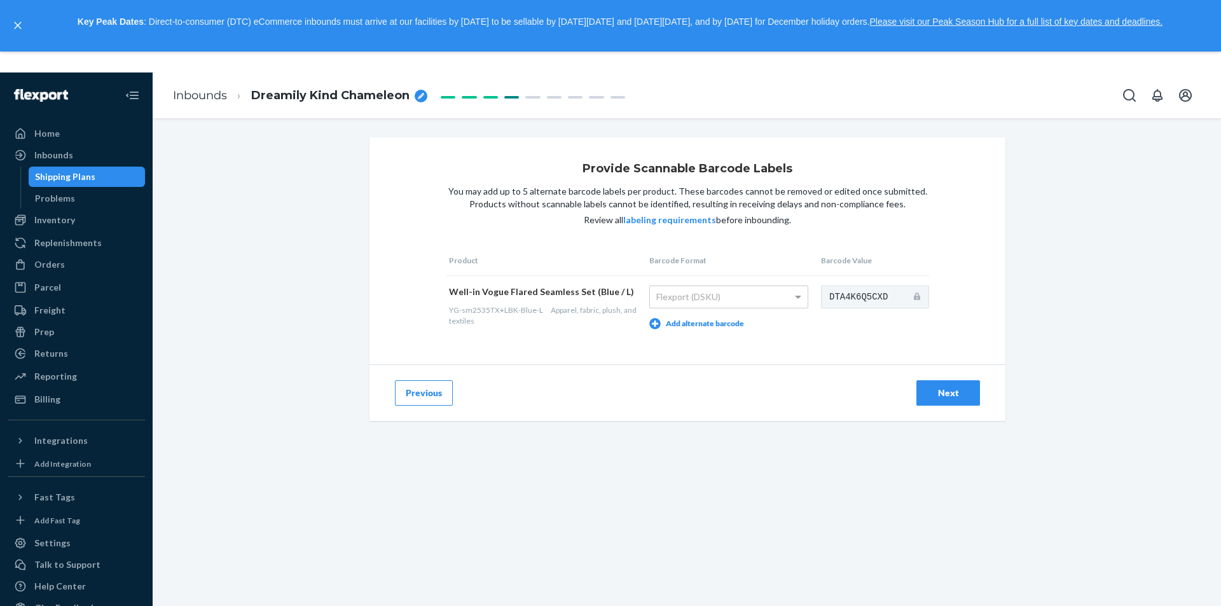
click at [886, 397] on div "Next" at bounding box center [948, 393] width 42 height 13
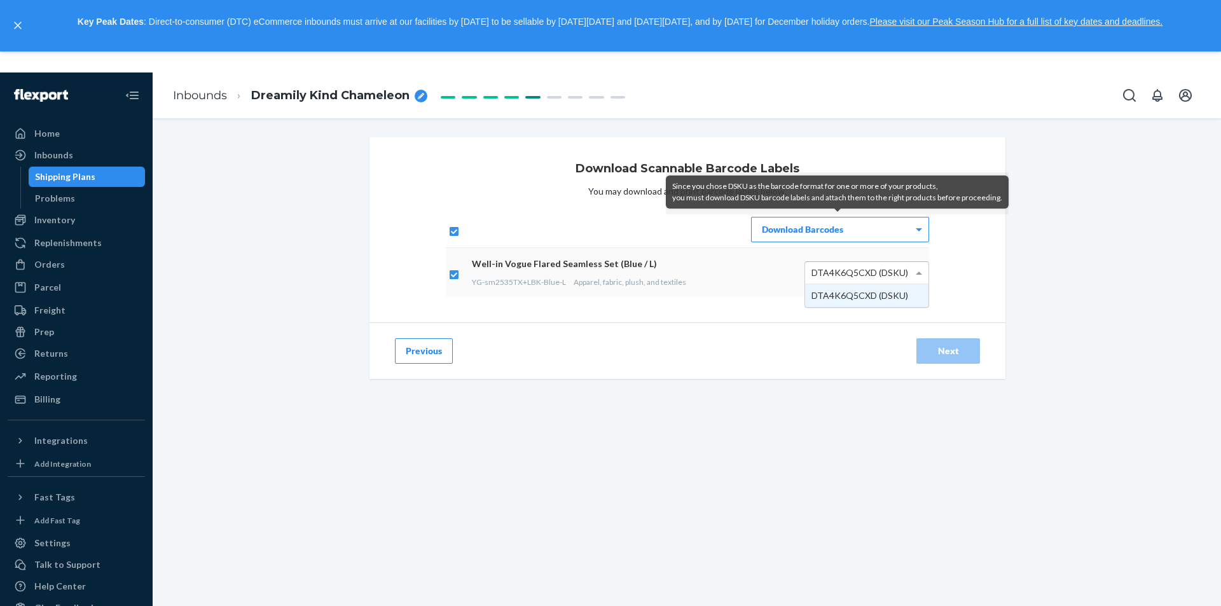
click at [886, 274] on span "DTA4K6Q5CXD (DSKU)" at bounding box center [859, 272] width 97 height 11
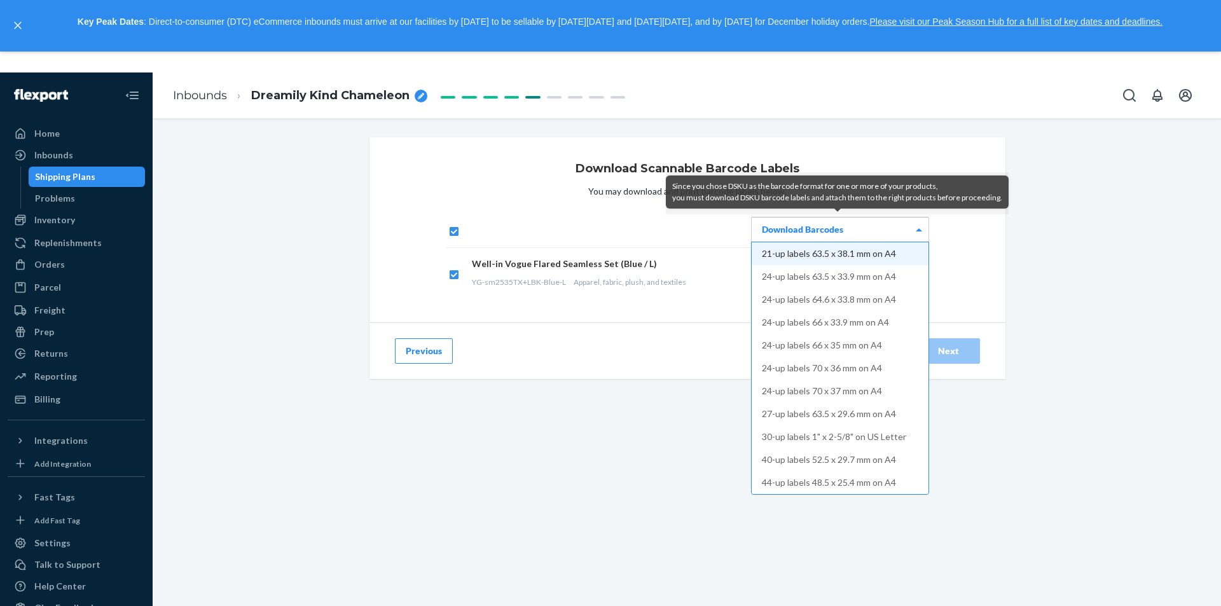
click at [853, 237] on div "Download Barcodes" at bounding box center [840, 229] width 177 height 24
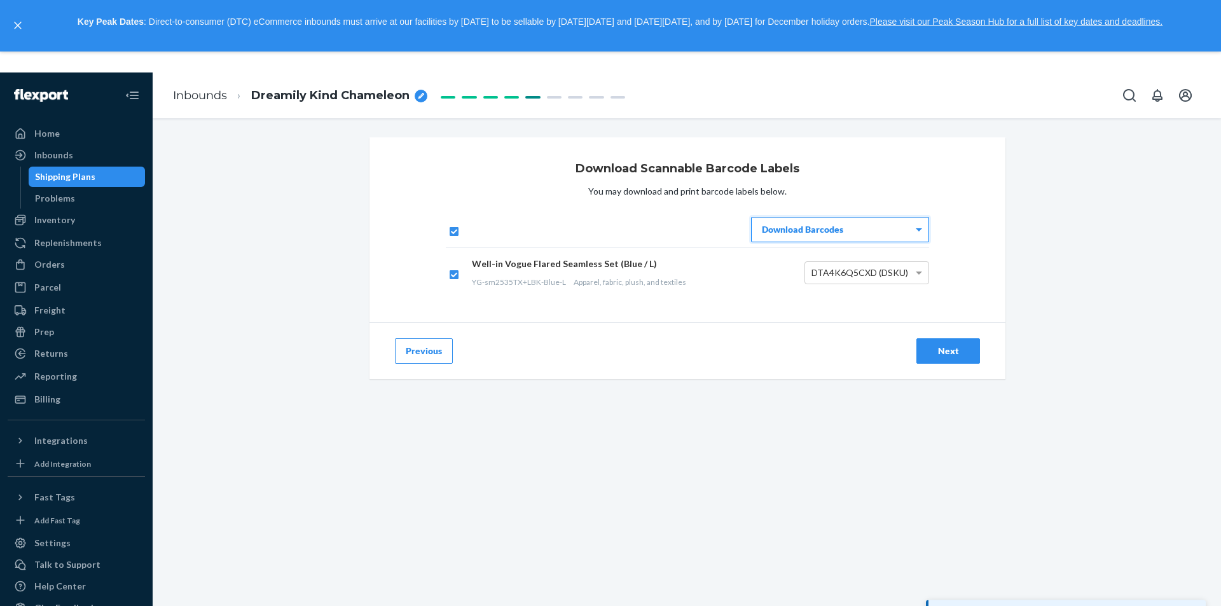
click at [886, 361] on button "Next" at bounding box center [948, 350] width 64 height 25
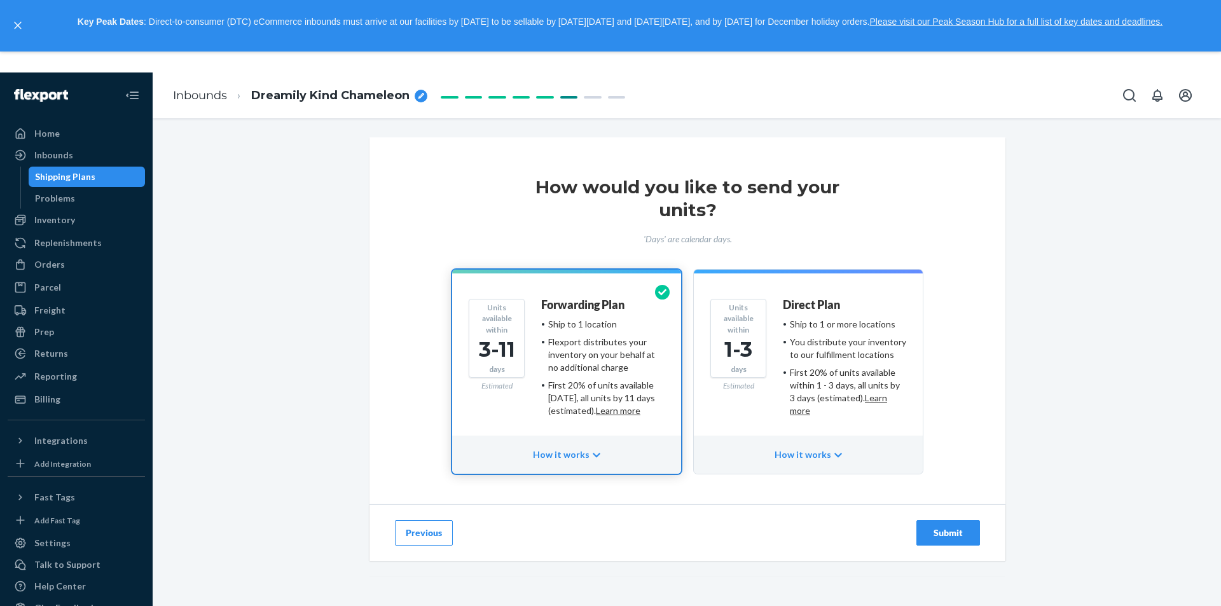
click at [886, 539] on div "Submit" at bounding box center [948, 533] width 42 height 13
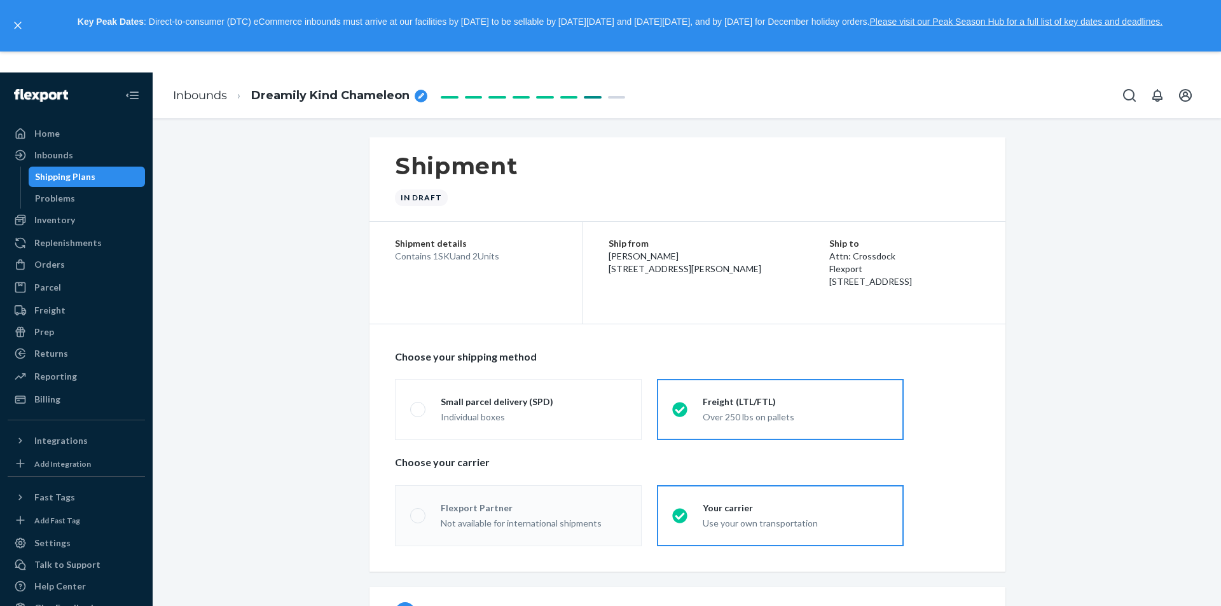
radio input "true"
radio input "false"
radio input "true"
radio input "false"
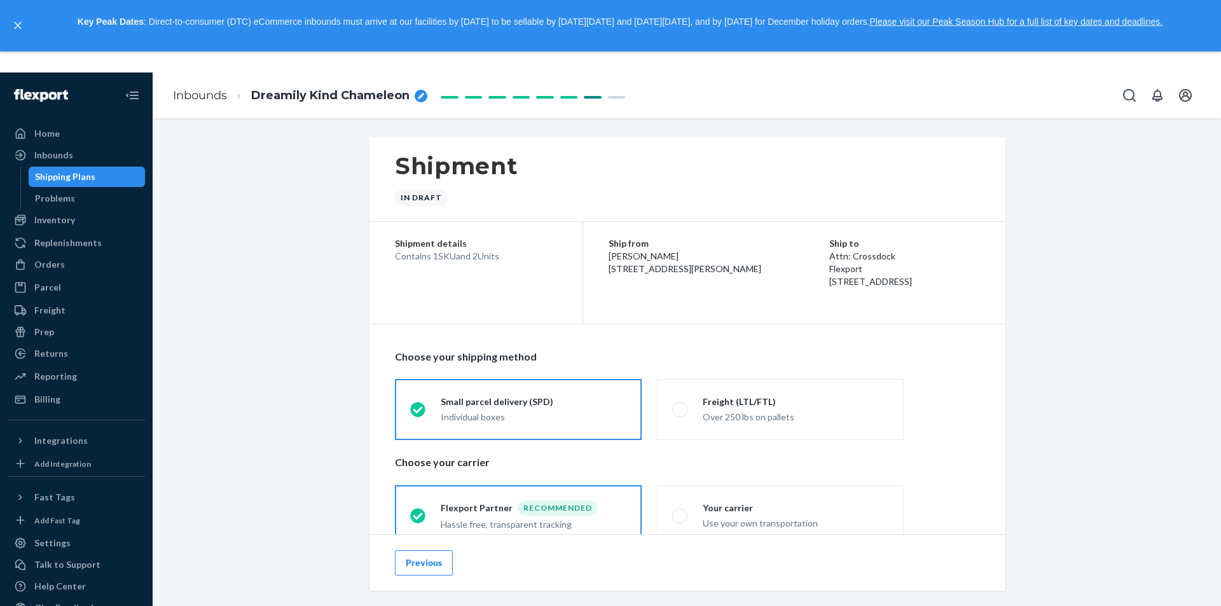
drag, startPoint x: 790, startPoint y: 244, endPoint x: 884, endPoint y: 293, distance: 105.5
click at [884, 293] on div "Ship from Wedjine Gabaud [STREET_ADDRESS] Ship to Attn: Crossdock Flexport [STR…" at bounding box center [794, 262] width 422 height 81
click at [857, 288] on div "Ship to Attn: Crossdock Flexport [STREET_ADDRESS]" at bounding box center [904, 262] width 151 height 51
drag, startPoint x: 792, startPoint y: 242, endPoint x: 881, endPoint y: 294, distance: 103.2
click at [881, 288] on div "Ship to Attn: Crossdock Flexport [STREET_ADDRESS]" at bounding box center [904, 262] width 151 height 51
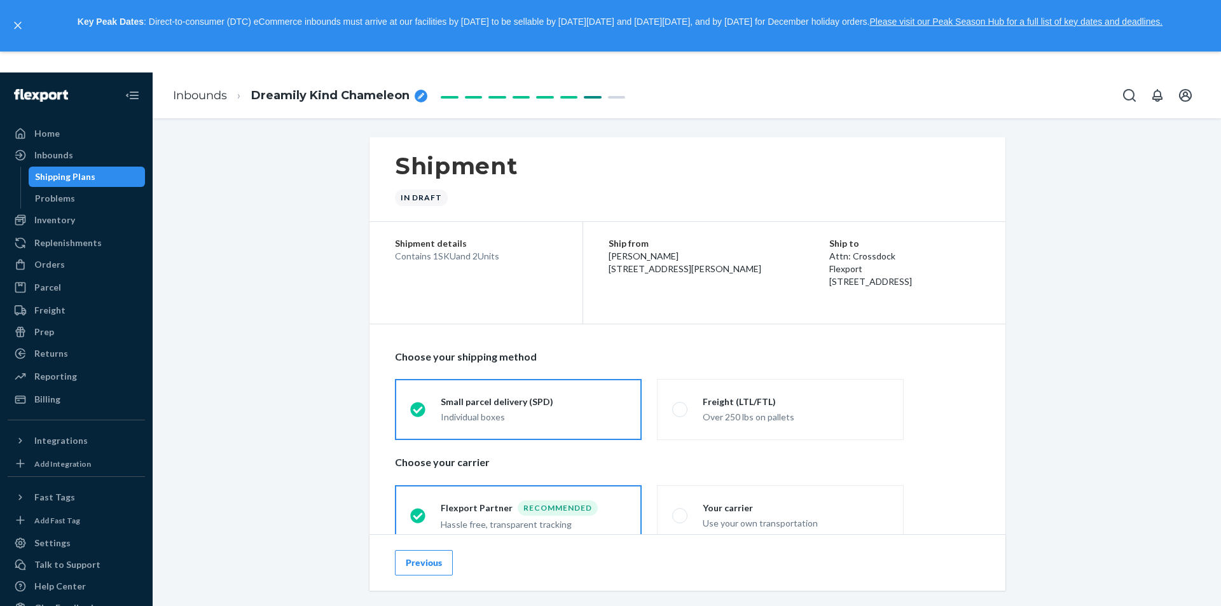
copy div "Ship to Attn: Crossdock Flexport [STREET_ADDRESS]"
